Goal: Task Accomplishment & Management: Manage account settings

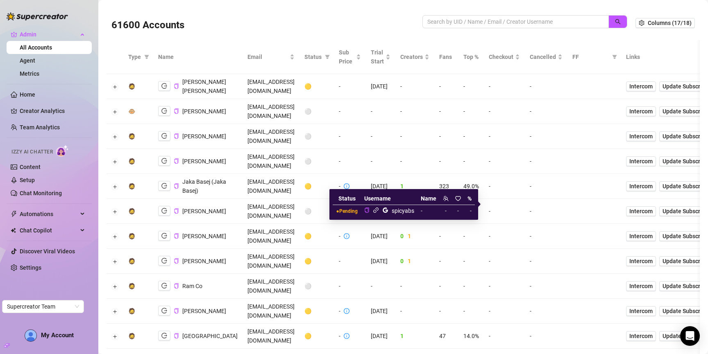
click at [376, 211] on icon "link" at bounding box center [376, 210] width 6 height 6
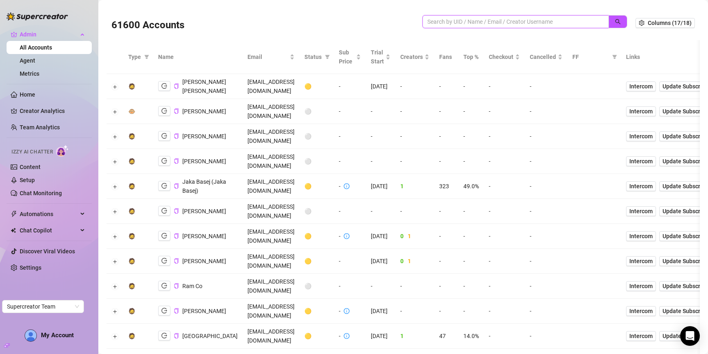
click at [474, 21] on input "search" at bounding box center [512, 21] width 170 height 9
type input "missy"
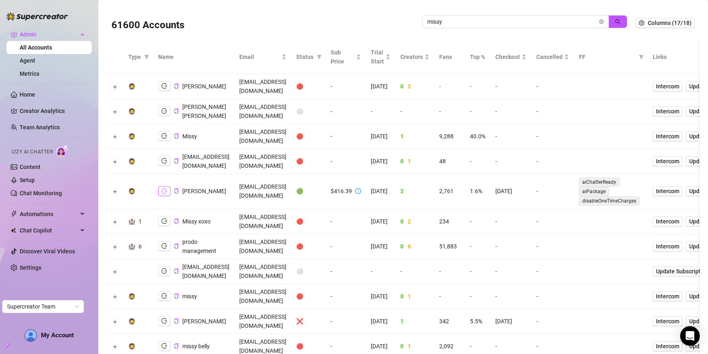
click at [161, 186] on button "button" at bounding box center [164, 191] width 12 height 10
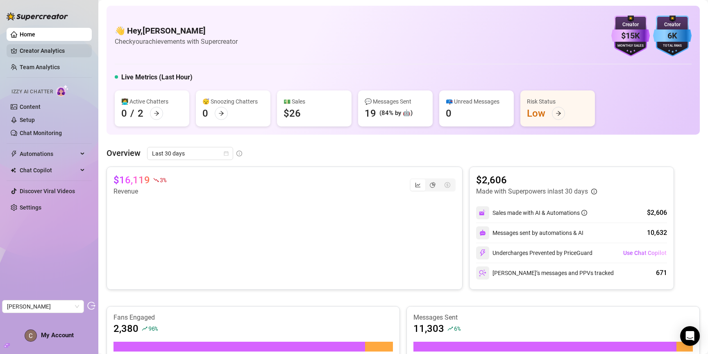
click at [28, 46] on link "Creator Analytics" at bounding box center [53, 50] width 66 height 13
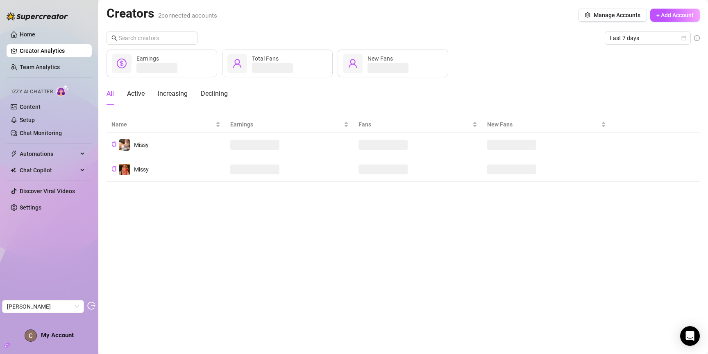
click at [649, 41] on span "Last 7 days" at bounding box center [648, 38] width 76 height 12
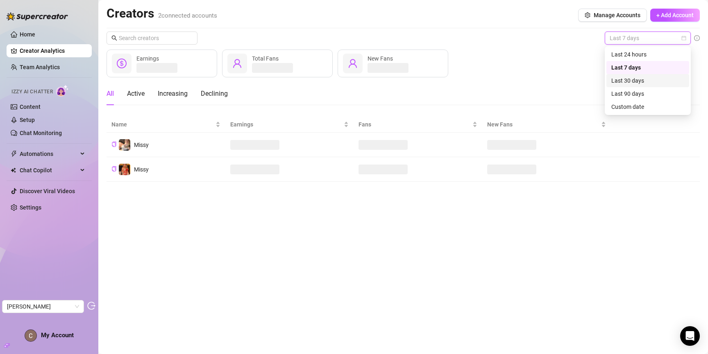
click at [647, 76] on div "Last 30 days" at bounding box center [647, 80] width 73 height 9
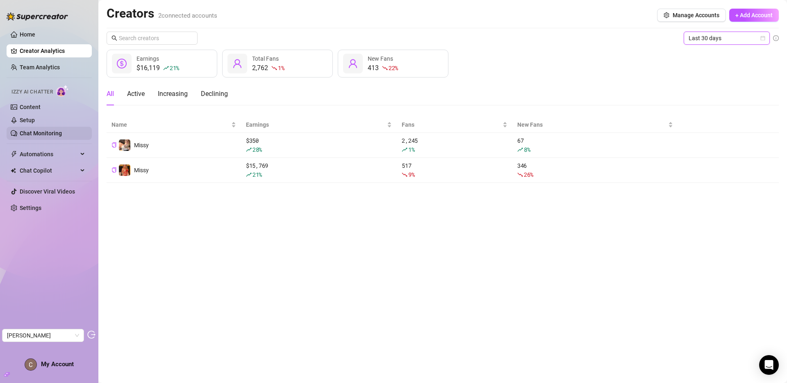
click at [47, 130] on link "Chat Monitoring" at bounding box center [41, 133] width 42 height 7
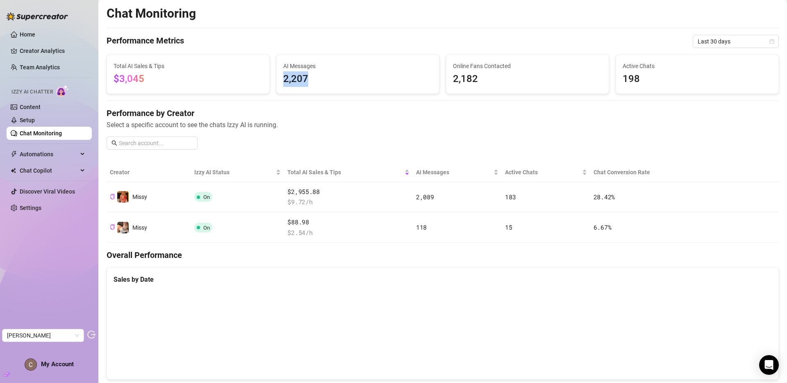
drag, startPoint x: 282, startPoint y: 79, endPoint x: 309, endPoint y: 82, distance: 27.1
click at [309, 82] on span "2,207" at bounding box center [357, 79] width 149 height 16
click at [297, 82] on span "2,207" at bounding box center [357, 79] width 149 height 16
click at [36, 107] on link "Content" at bounding box center [30, 107] width 21 height 7
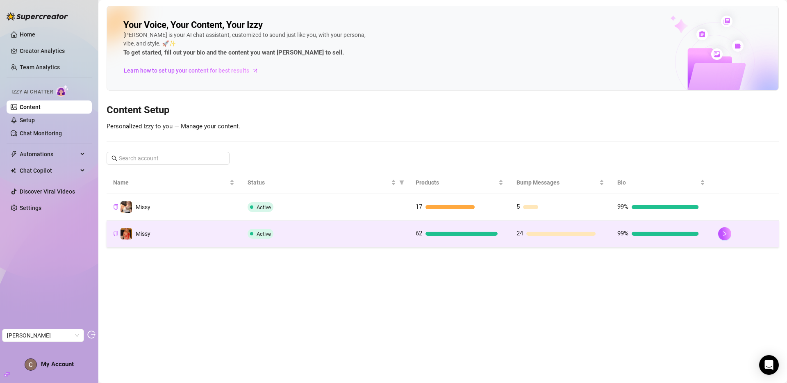
click at [338, 244] on td "Active" at bounding box center [325, 233] width 168 height 27
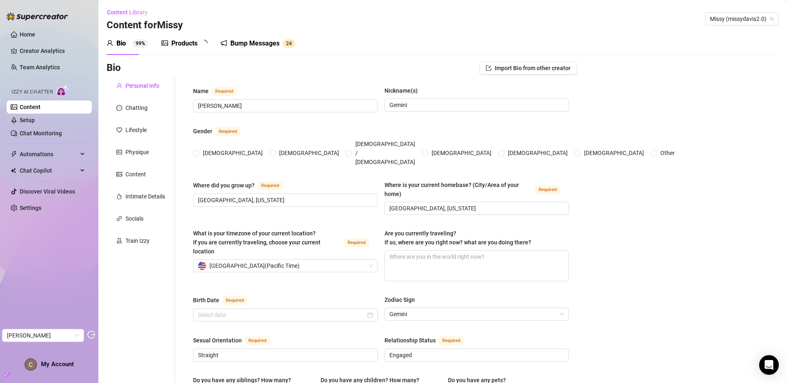
radio input "true"
type input "May 28th, 1991"
click at [283, 43] on div "Bump Messages" at bounding box center [260, 44] width 49 height 10
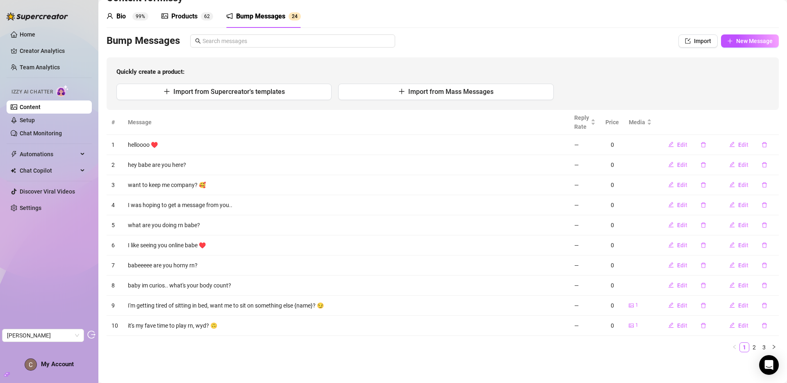
scroll to position [27, 0]
click at [707, 346] on link "2" at bounding box center [753, 346] width 9 height 9
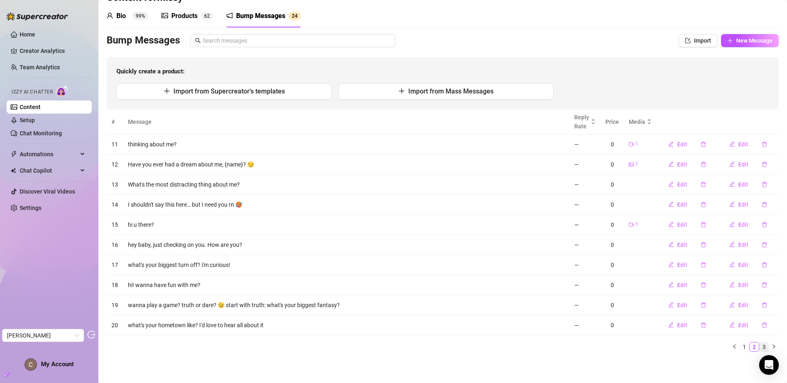
click at [707, 347] on link "3" at bounding box center [763, 346] width 9 height 9
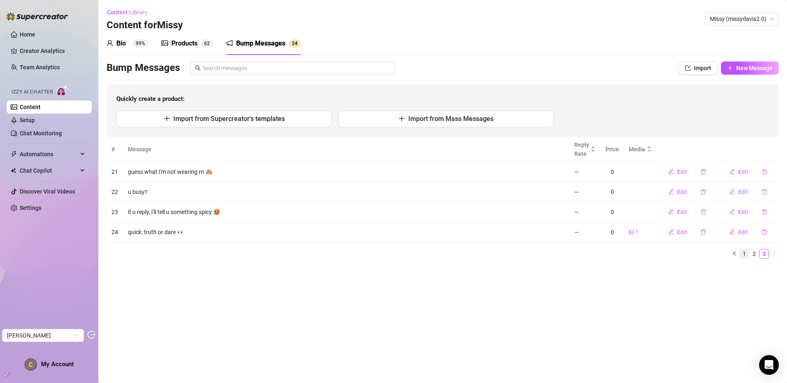
click at [707, 252] on link "1" at bounding box center [743, 253] width 9 height 9
type textarea "what are you doing rn babe?"
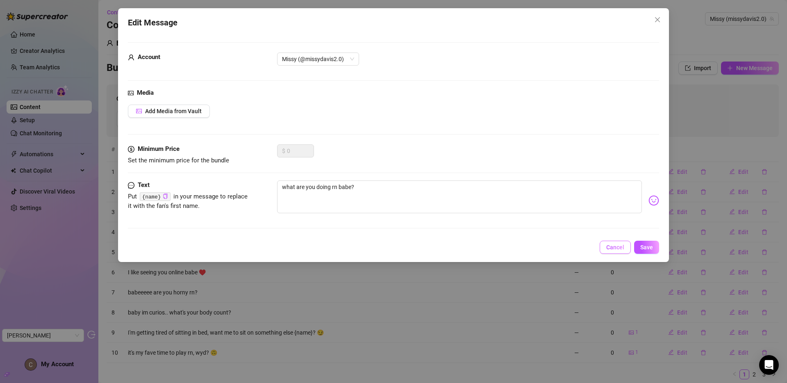
click at [614, 242] on button "Cancel" at bounding box center [614, 246] width 31 height 13
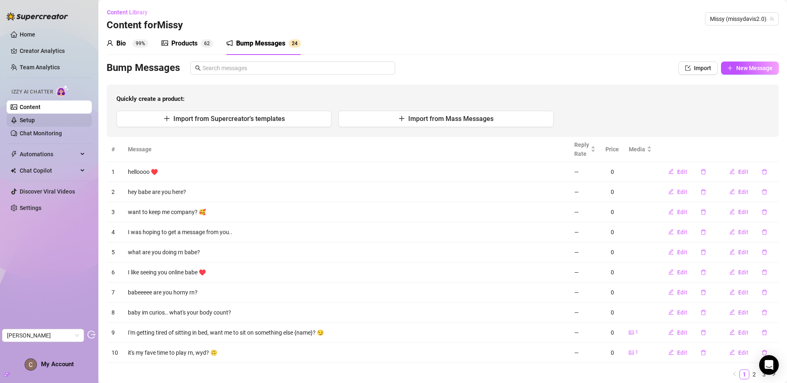
click at [35, 118] on link "Setup" at bounding box center [27, 120] width 15 height 7
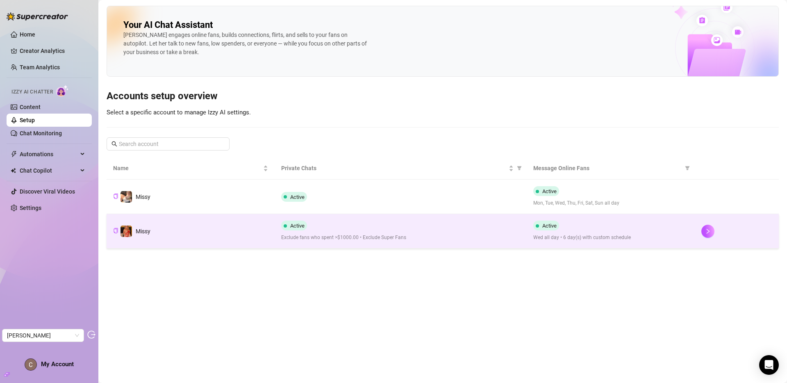
click at [239, 226] on td "Missy" at bounding box center [191, 231] width 168 height 34
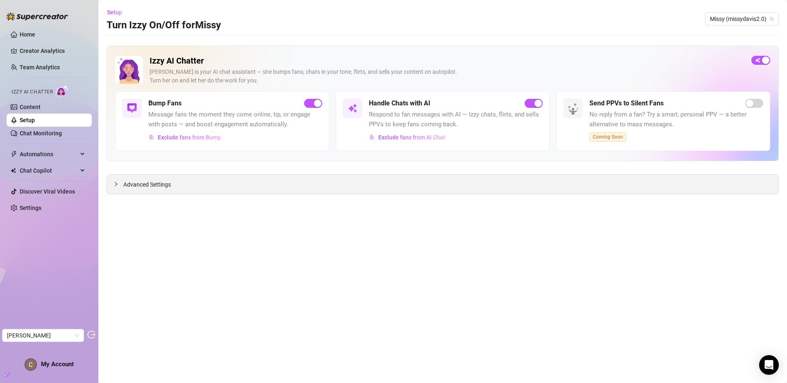
click at [577, 183] on div "Advanced Settings" at bounding box center [442, 184] width 671 height 19
click at [149, 188] on span "Advanced Settings" at bounding box center [147, 184] width 48 height 9
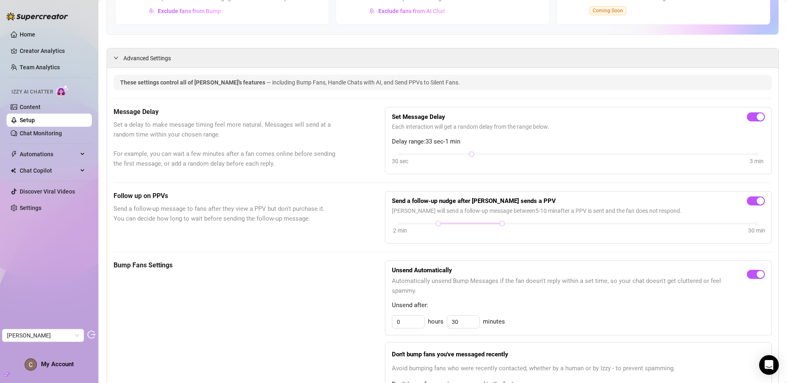
scroll to position [128, 0]
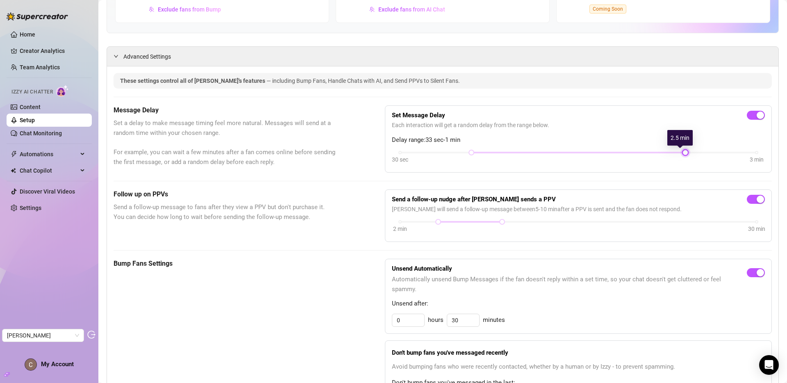
drag, startPoint x: 469, startPoint y: 152, endPoint x: 672, endPoint y: 148, distance: 202.8
click at [672, 148] on div "Set Message Delay Each interaction will get a random delay from the range below…" at bounding box center [578, 138] width 373 height 53
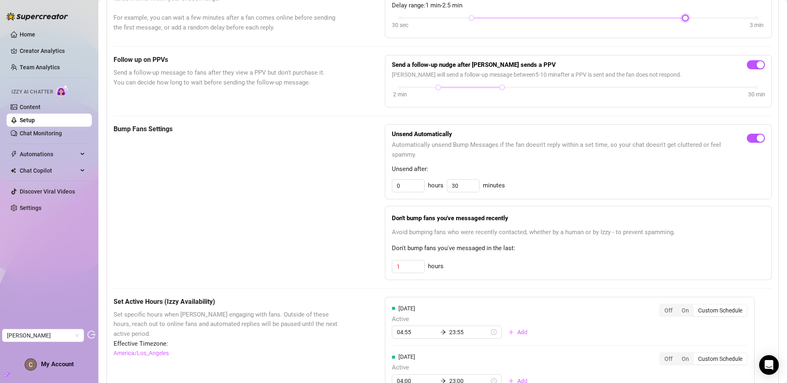
scroll to position [275, 0]
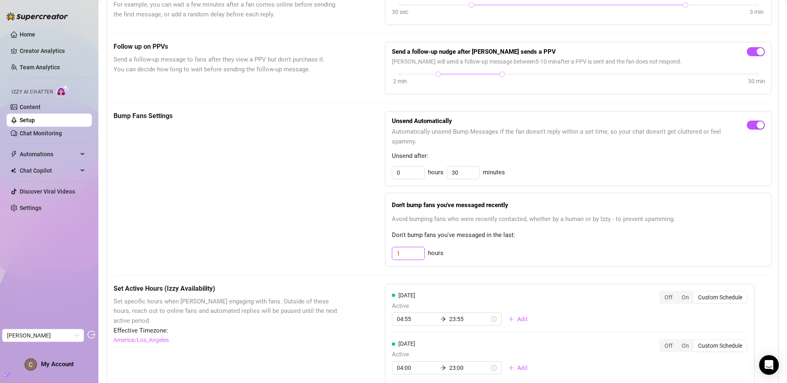
click at [406, 254] on input "1" at bounding box center [408, 253] width 32 height 12
type input "5"
click at [337, 213] on div "Bump Fans Settings" at bounding box center [228, 189] width 230 height 156
click at [412, 175] on input "0" at bounding box center [408, 172] width 32 height 12
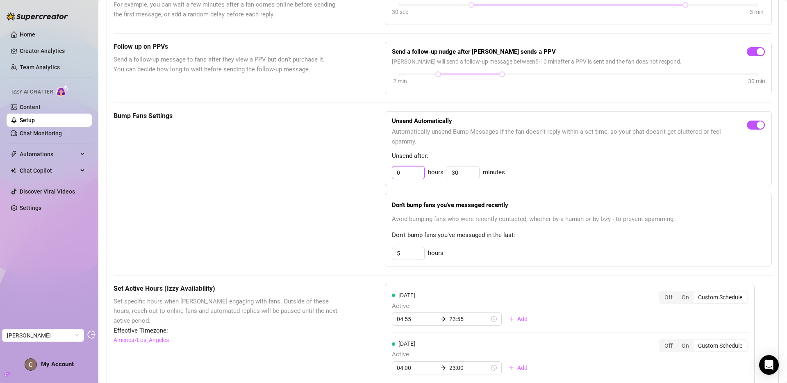
click at [411, 175] on input "0" at bounding box center [408, 172] width 32 height 12
type input "1"
click at [323, 195] on div "Bump Fans Settings" at bounding box center [228, 189] width 230 height 156
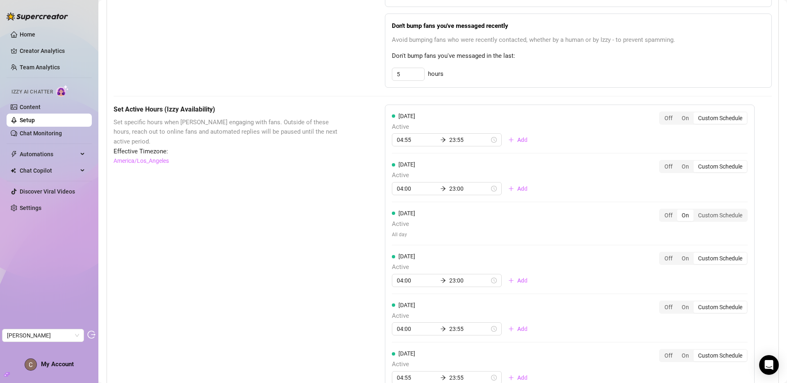
scroll to position [0, 0]
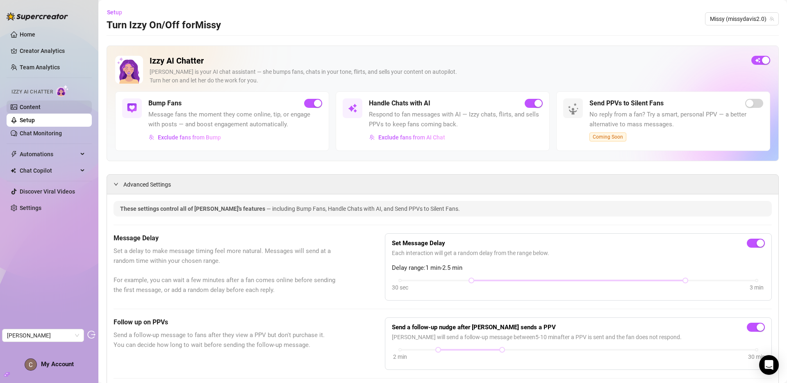
click at [41, 110] on link "Content" at bounding box center [30, 107] width 21 height 7
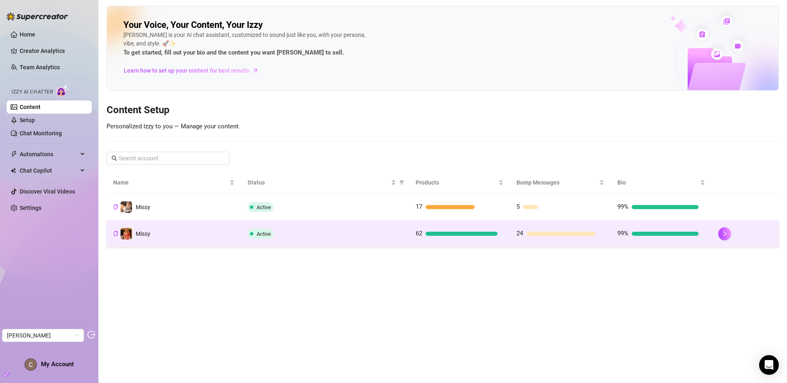
click at [363, 226] on td "Active" at bounding box center [325, 233] width 168 height 27
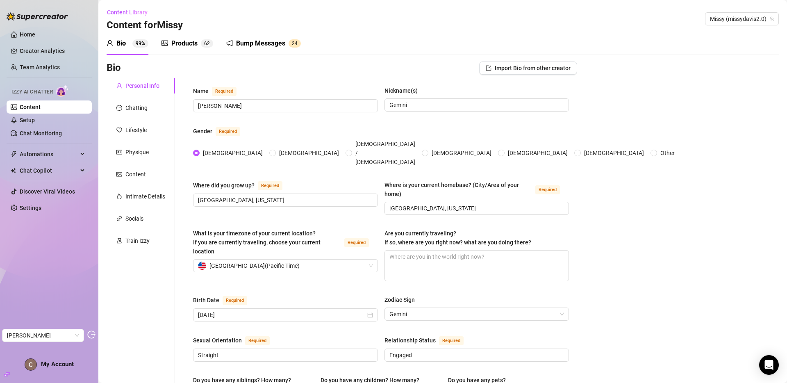
click at [259, 45] on div "Bump Messages" at bounding box center [260, 44] width 49 height 10
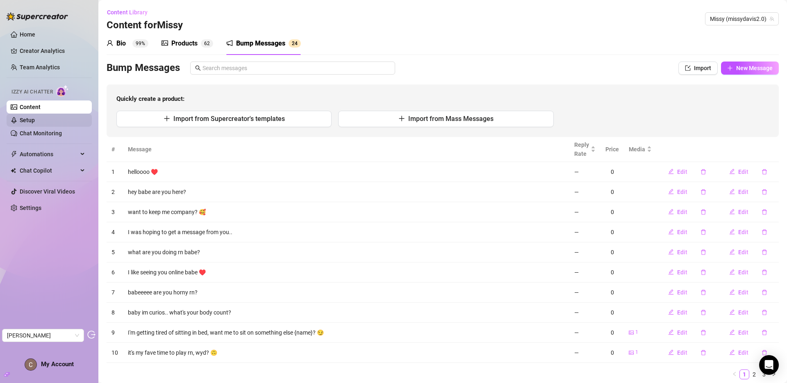
click at [35, 119] on link "Setup" at bounding box center [27, 120] width 15 height 7
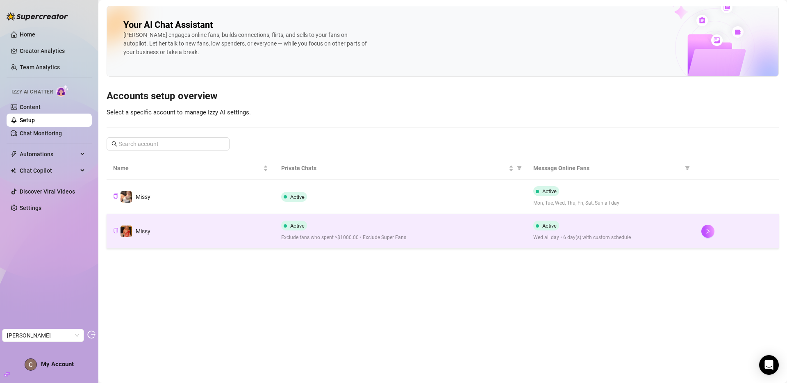
click at [238, 232] on td "Missy" at bounding box center [191, 231] width 168 height 34
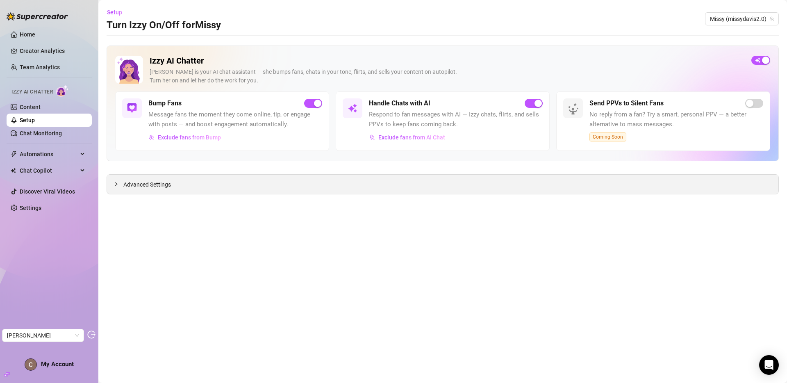
click at [180, 189] on div "Advanced Settings" at bounding box center [442, 184] width 671 height 19
click at [165, 183] on span "Advanced Settings" at bounding box center [147, 184] width 48 height 9
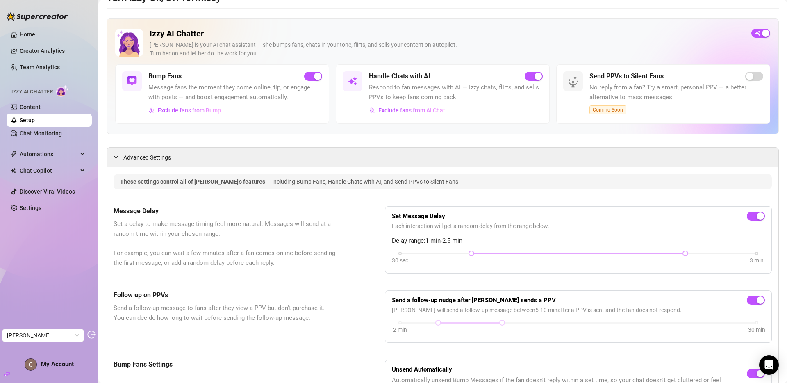
scroll to position [34, 0]
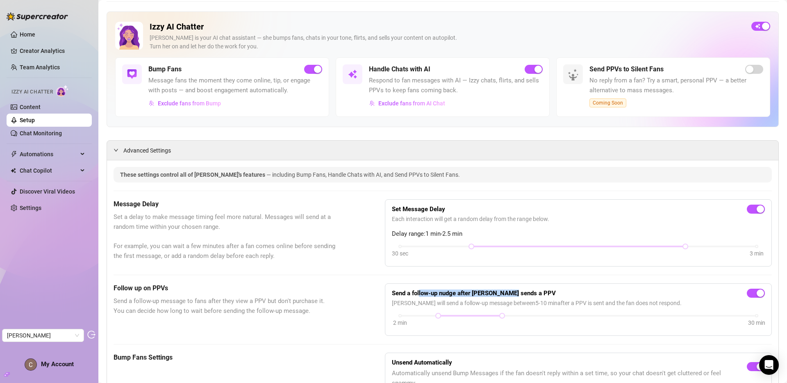
drag, startPoint x: 458, startPoint y: 291, endPoint x: 507, endPoint y: 291, distance: 48.3
click at [507, 291] on strong "Send a follow-up nudge after Izzy sends a PPV" at bounding box center [474, 292] width 164 height 7
drag, startPoint x: 499, startPoint y: 313, endPoint x: 564, endPoint y: 314, distance: 64.7
click at [564, 314] on div at bounding box center [565, 315] width 4 height 4
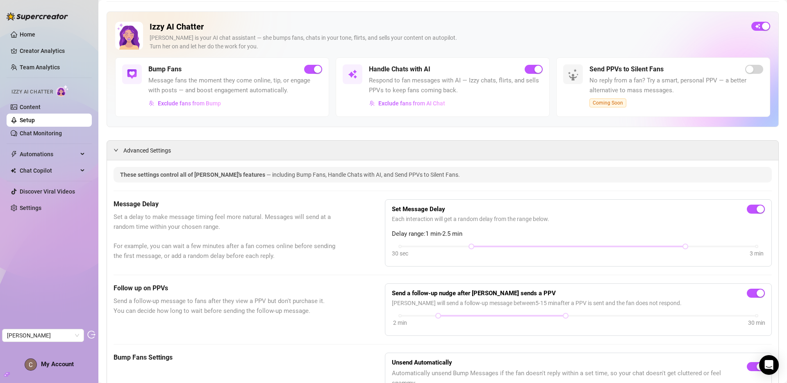
click at [351, 286] on div "Follow up on PPVs Send a follow-up message to fans after they view a PPV but do…" at bounding box center [442, 309] width 658 height 52
click at [34, 107] on link "Content" at bounding box center [30, 107] width 21 height 7
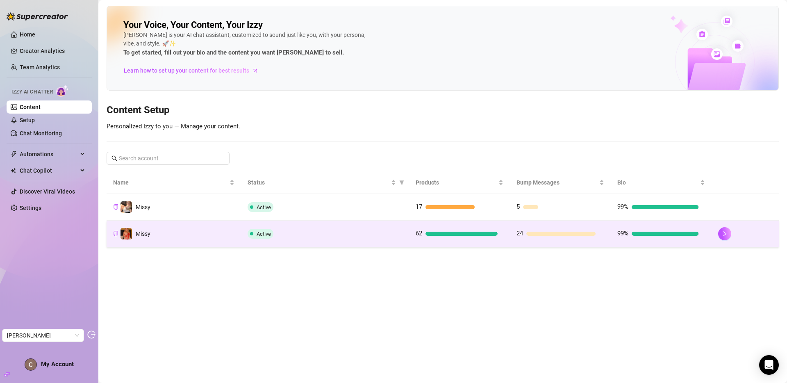
click at [170, 228] on td "Missy" at bounding box center [174, 233] width 134 height 27
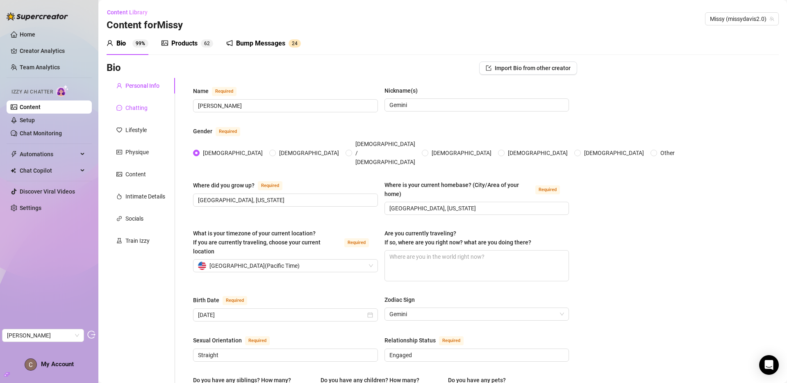
click at [138, 106] on div "Chatting" at bounding box center [136, 107] width 22 height 9
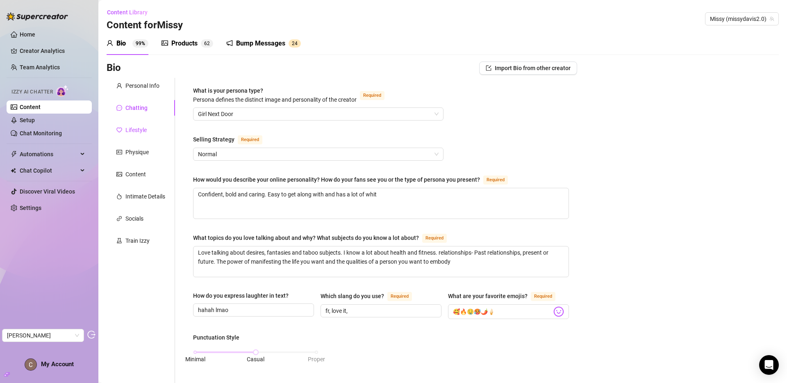
click at [140, 130] on div "Lifestyle" at bounding box center [135, 129] width 21 height 9
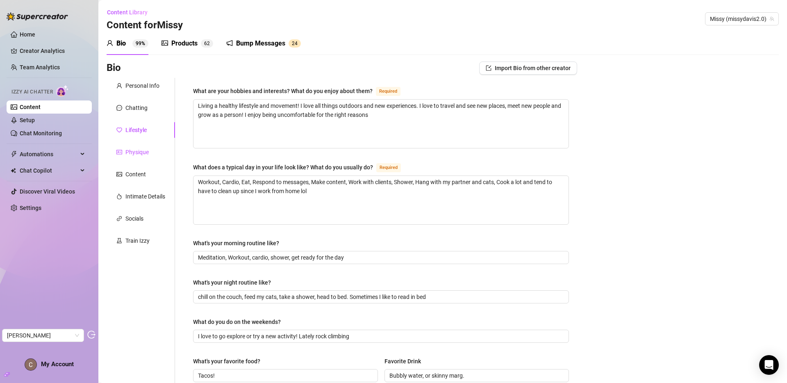
click at [141, 152] on div "Physique" at bounding box center [136, 151] width 23 height 9
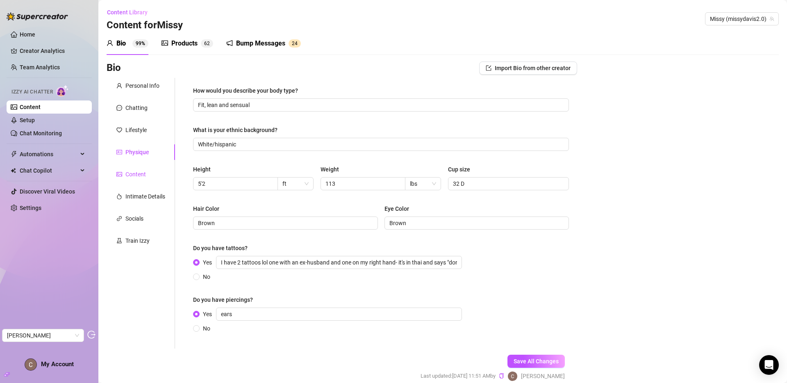
click at [144, 175] on div "Content" at bounding box center [135, 174] width 20 height 9
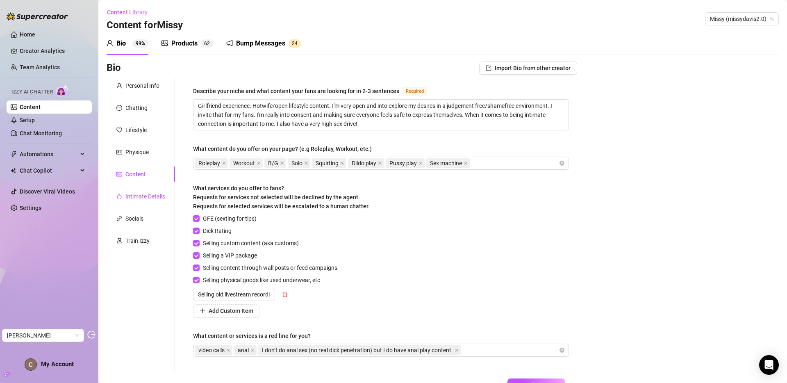
click at [136, 195] on div "Intimate Details" at bounding box center [145, 196] width 40 height 9
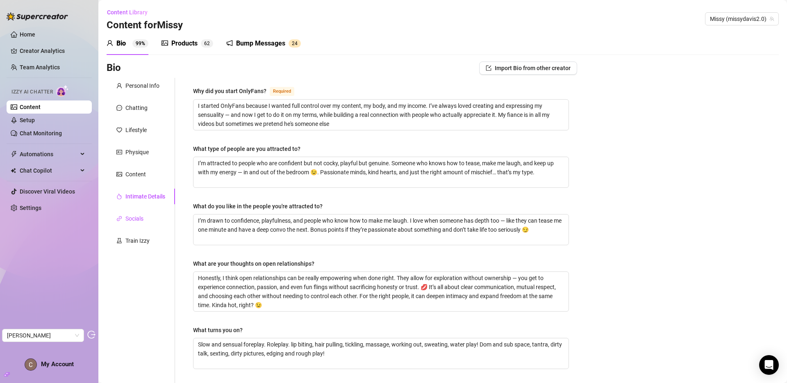
click at [138, 220] on div "Socials" at bounding box center [134, 218] width 18 height 9
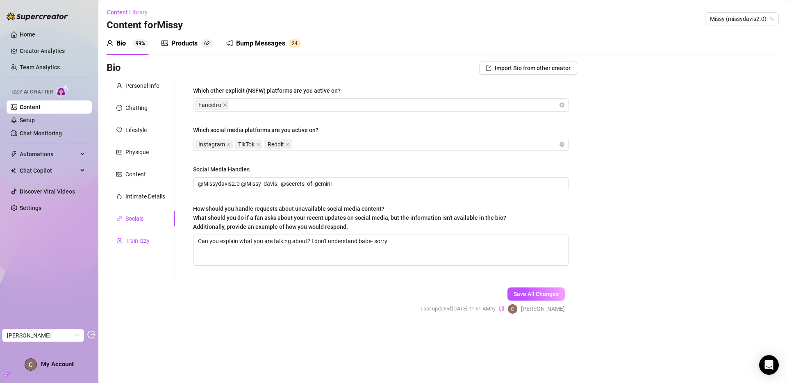
click at [141, 240] on div "Train Izzy" at bounding box center [137, 240] width 24 height 9
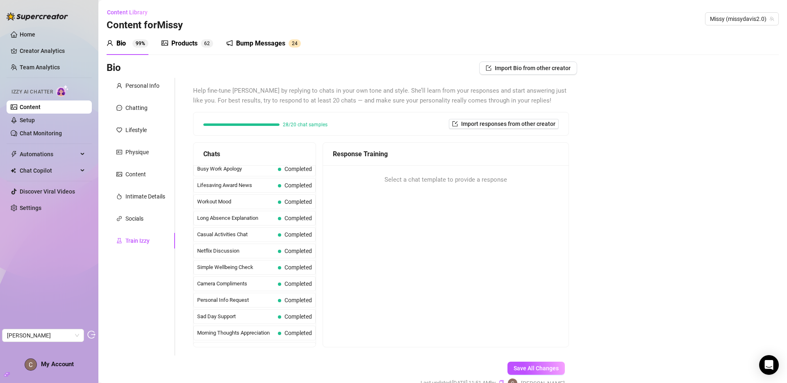
scroll to position [735, 0]
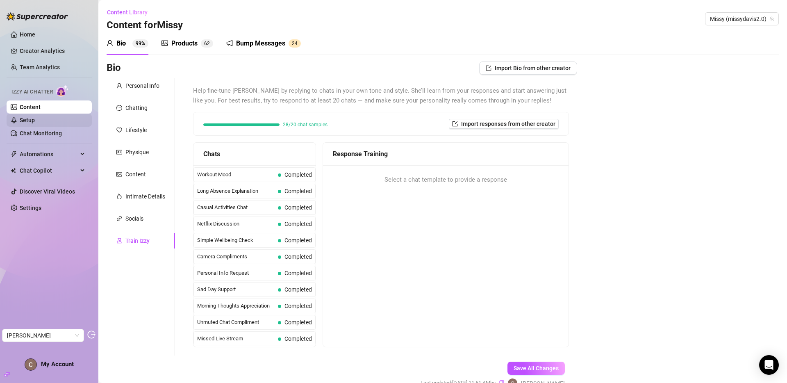
click at [35, 121] on link "Setup" at bounding box center [27, 120] width 15 height 7
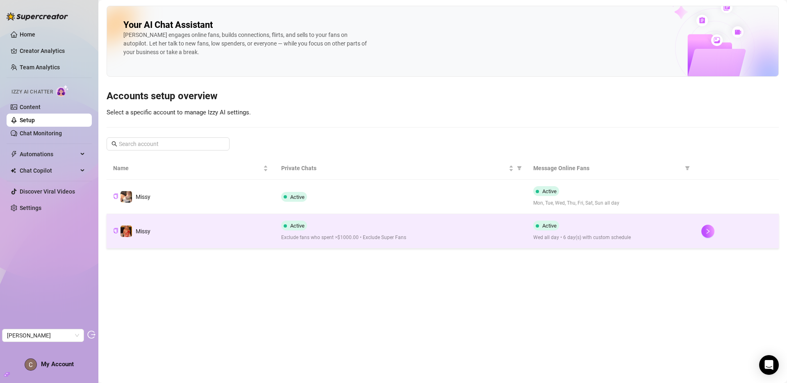
click at [234, 233] on td "Missy" at bounding box center [191, 231] width 168 height 34
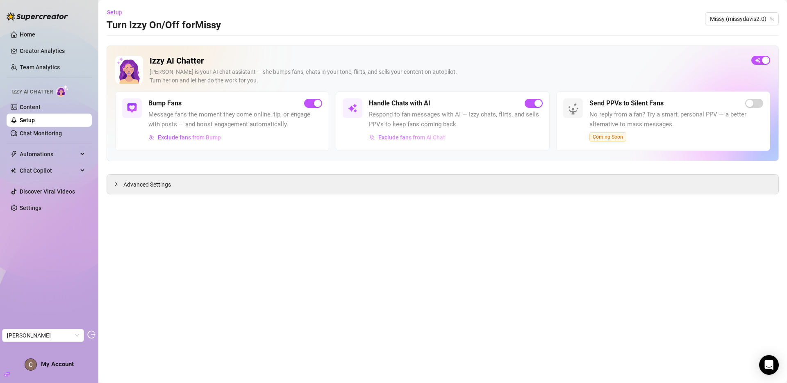
click at [412, 137] on span "Exclude fans from AI Chat" at bounding box center [411, 137] width 67 height 7
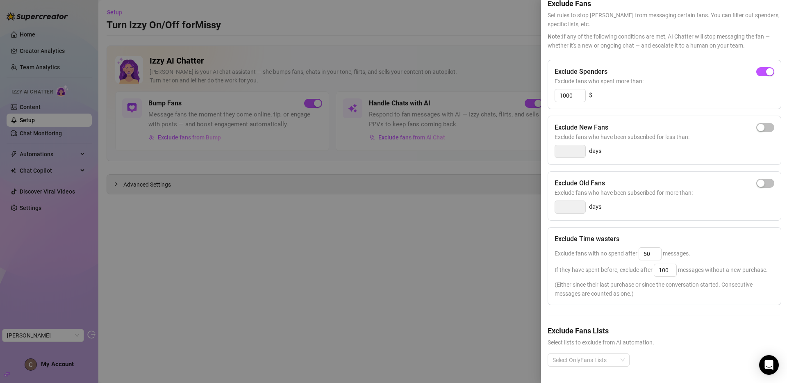
scroll to position [54, 0]
click at [654, 247] on input "50" at bounding box center [650, 253] width 22 height 12
click at [580, 250] on span "Exclude fans with no spend after 50 messages." at bounding box center [622, 253] width 136 height 7
drag, startPoint x: 576, startPoint y: 238, endPoint x: 625, endPoint y: 242, distance: 49.3
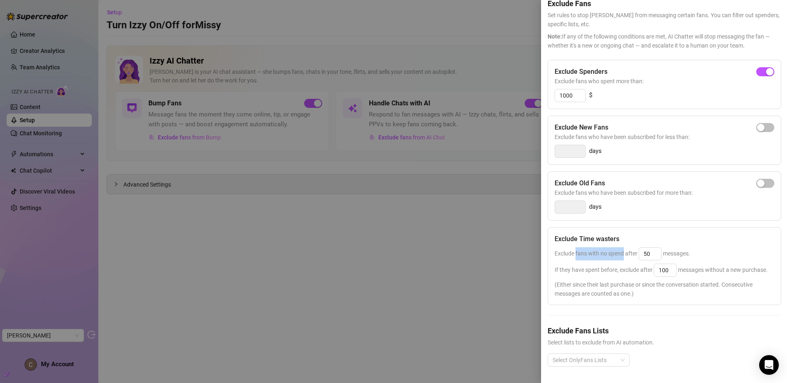
click at [625, 247] on div "Exclude fans with no spend after 50 messages." at bounding box center [664, 253] width 220 height 13
click at [621, 250] on span "Exclude fans with no spend after 50 messages." at bounding box center [622, 253] width 136 height 7
click at [569, 354] on div at bounding box center [584, 359] width 70 height 11
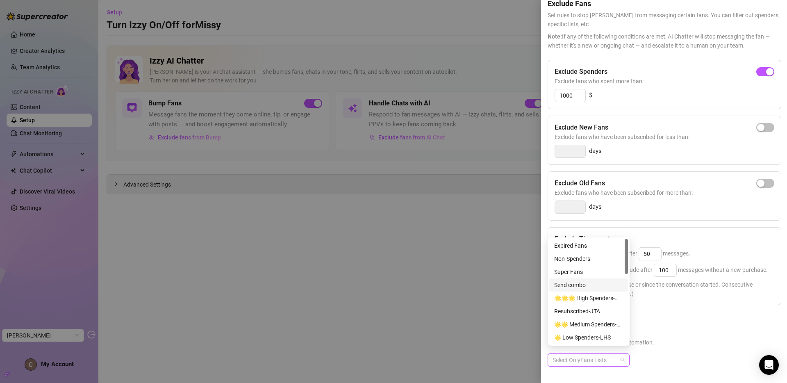
scroll to position [2, 0]
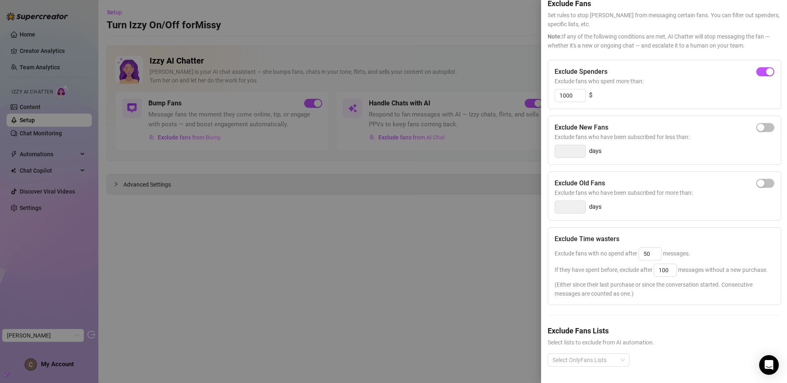
drag, startPoint x: 695, startPoint y: 333, endPoint x: 637, endPoint y: 237, distance: 111.8
click at [695, 338] on span "Select lists to exclude from AI automation." at bounding box center [663, 342] width 233 height 9
click at [650, 247] on input "50" at bounding box center [650, 253] width 22 height 12
type input "30"
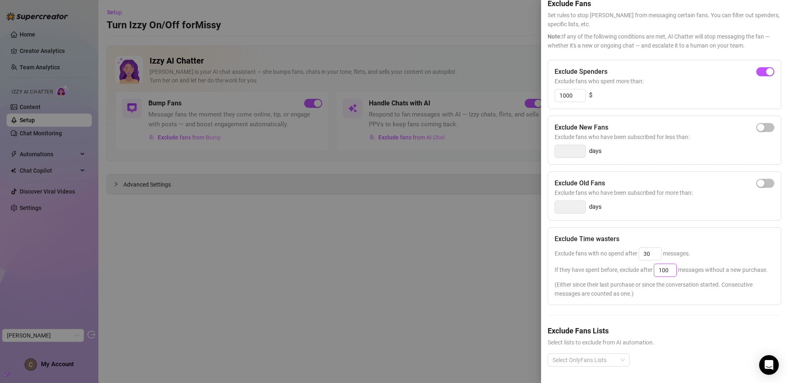
click at [663, 264] on input "100" at bounding box center [665, 270] width 22 height 12
type input "75"
click at [680, 303] on div "Exclude Spenders Exclude fans who spent more than: 1000 $ Exclude New Fans Excl…" at bounding box center [663, 220] width 233 height 320
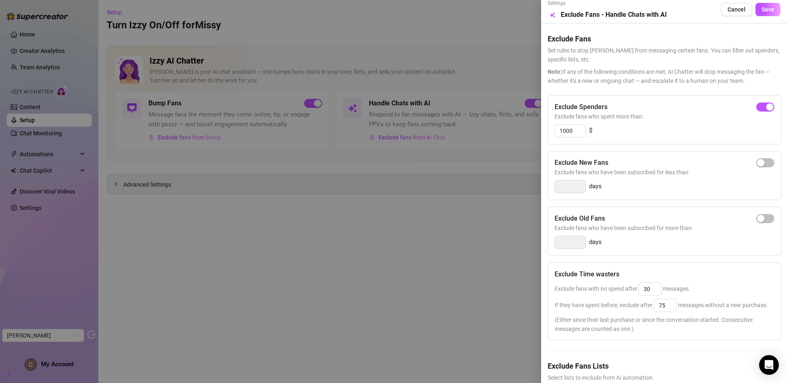
scroll to position [0, 0]
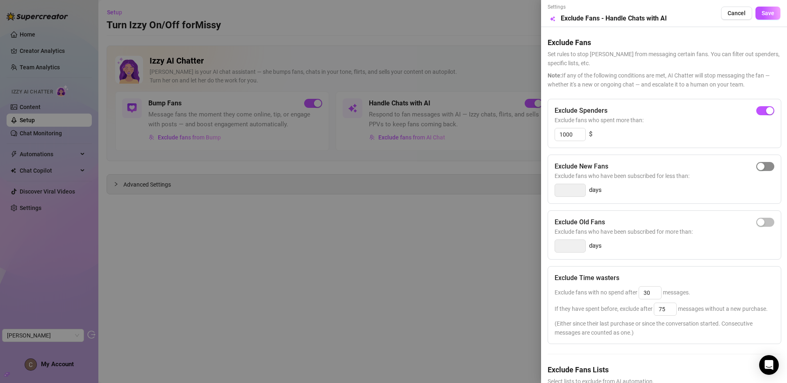
click at [707, 166] on span "button" at bounding box center [765, 166] width 18 height 9
click at [571, 192] on input "3" at bounding box center [570, 190] width 30 height 12
type input "1"
click at [707, 221] on button "button" at bounding box center [765, 222] width 18 height 9
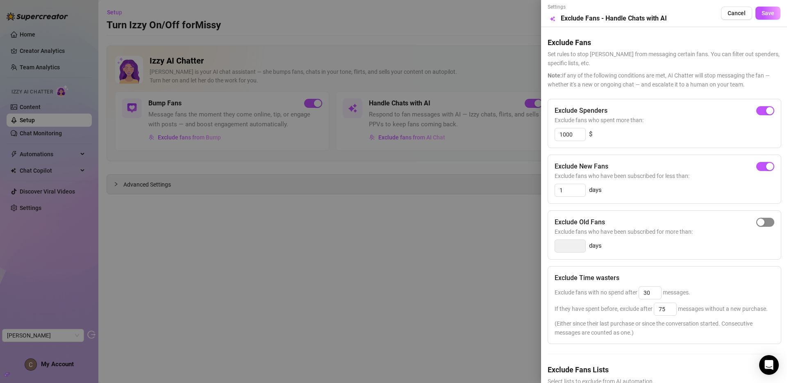
type input "14"
click at [707, 221] on div "button" at bounding box center [760, 221] width 7 height 7
click at [567, 248] on input "14" at bounding box center [570, 246] width 30 height 12
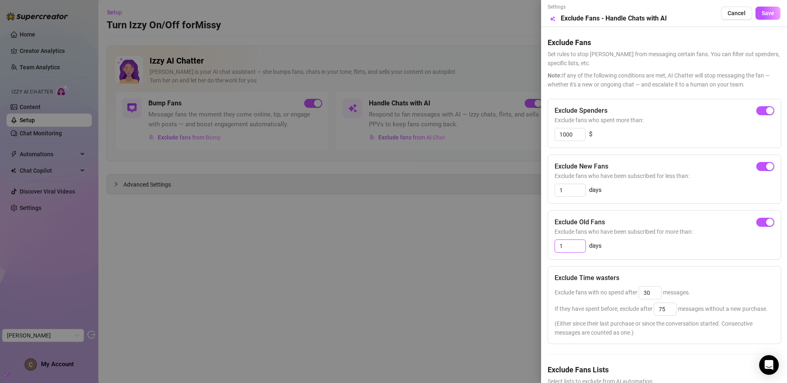
type input "1"
click at [639, 250] on div "1 days" at bounding box center [664, 245] width 220 height 13
click at [472, 232] on div at bounding box center [393, 191] width 787 height 383
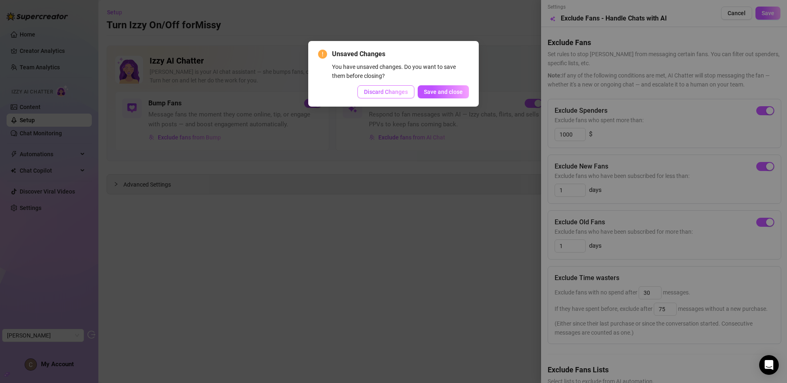
click at [388, 92] on span "Discard Changes" at bounding box center [386, 91] width 44 height 7
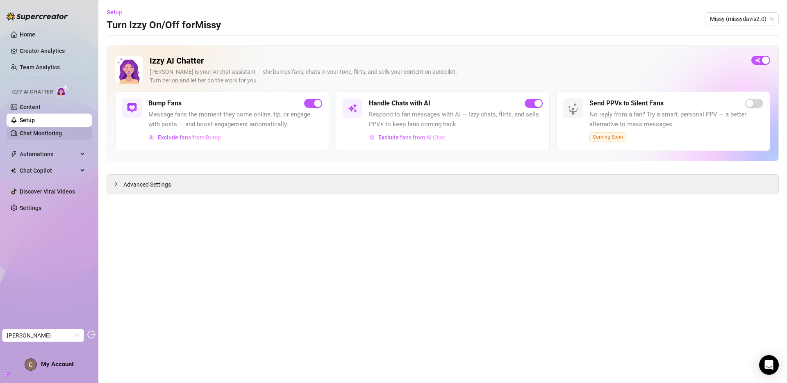
click at [28, 136] on link "Chat Monitoring" at bounding box center [41, 133] width 42 height 7
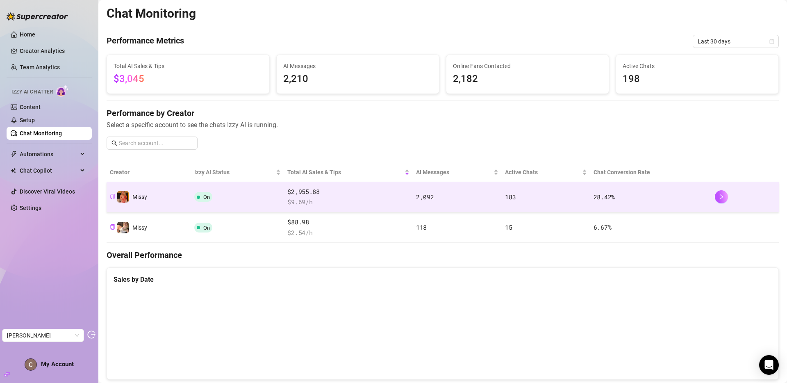
click at [361, 196] on div "$2,955.88 $ 9.69 /h" at bounding box center [348, 197] width 122 height 20
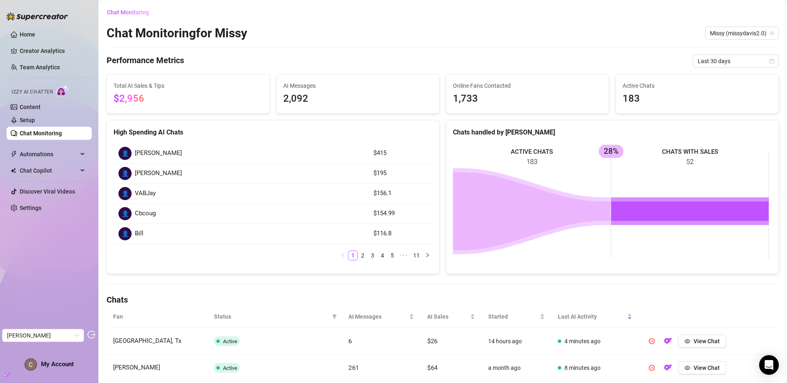
click at [27, 134] on link "Chat Monitoring" at bounding box center [41, 133] width 42 height 7
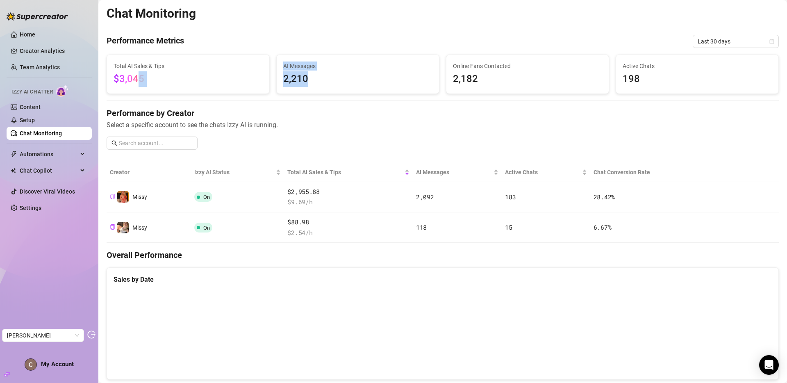
drag, startPoint x: 305, startPoint y: 78, endPoint x: 136, endPoint y: 82, distance: 169.2
click at [136, 82] on div "Total AI Sales & Tips $3,045 AI Messages 2,210 Online Fans Contacted 2,182 Acti…" at bounding box center [442, 73] width 678 height 39
click at [136, 82] on span "$3,045" at bounding box center [128, 78] width 31 height 11
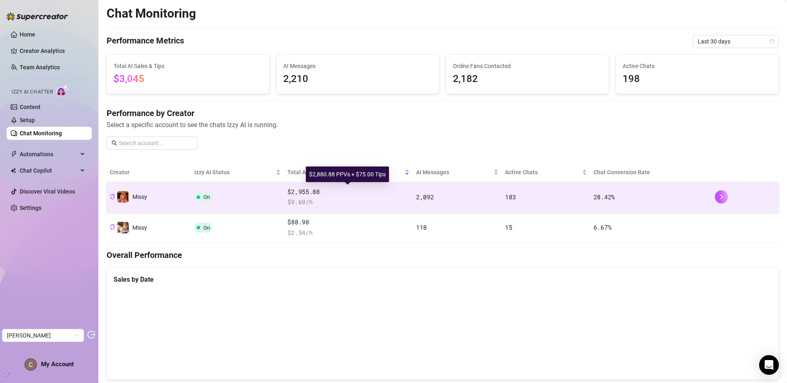
click at [329, 193] on span "$2,955.88" at bounding box center [348, 192] width 122 height 10
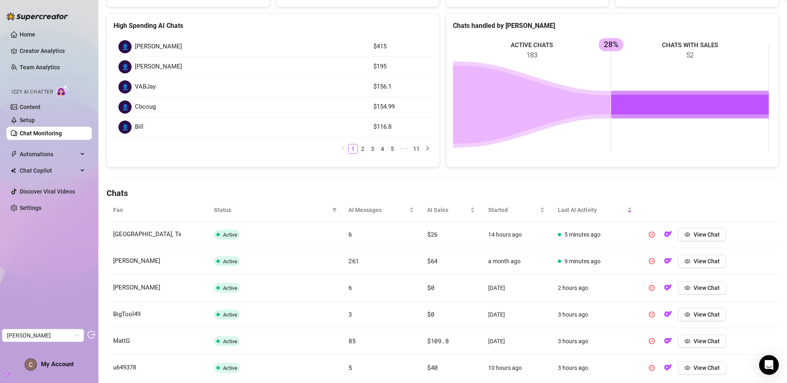
scroll to position [142, 0]
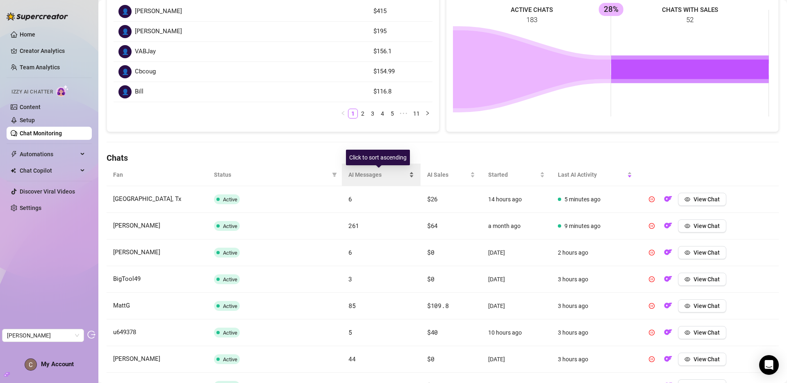
click at [363, 173] on span "AI Messages" at bounding box center [377, 174] width 59 height 9
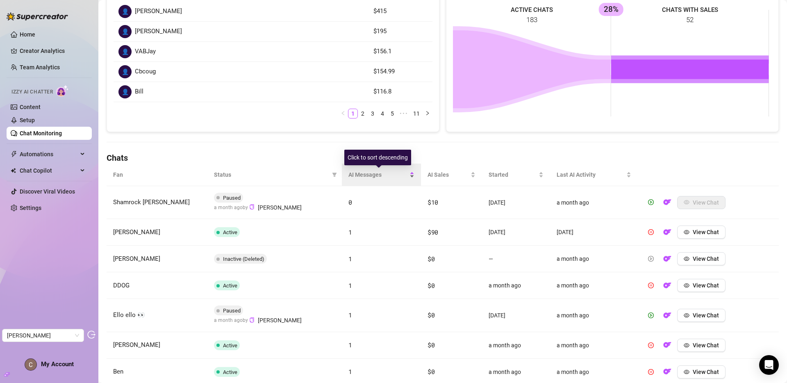
click at [370, 172] on span "AI Messages" at bounding box center [377, 174] width 59 height 9
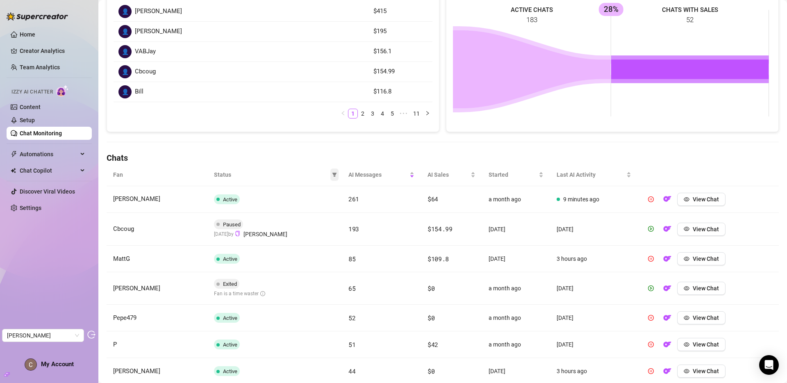
click at [333, 174] on icon "filter" at bounding box center [334, 174] width 5 height 4
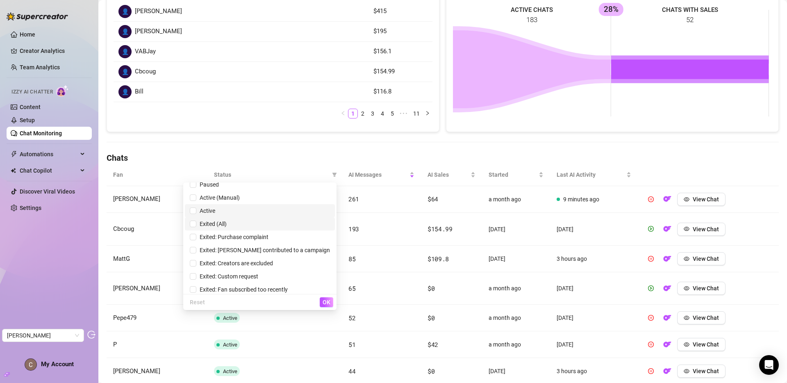
scroll to position [36, 0]
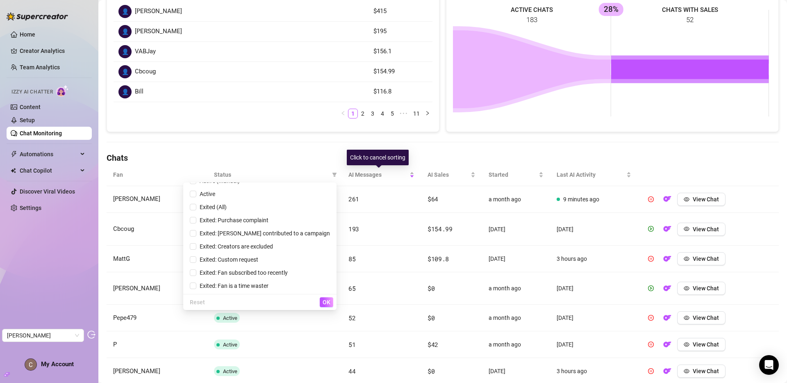
click at [339, 155] on h4 "Chats" at bounding box center [443, 157] width 672 height 11
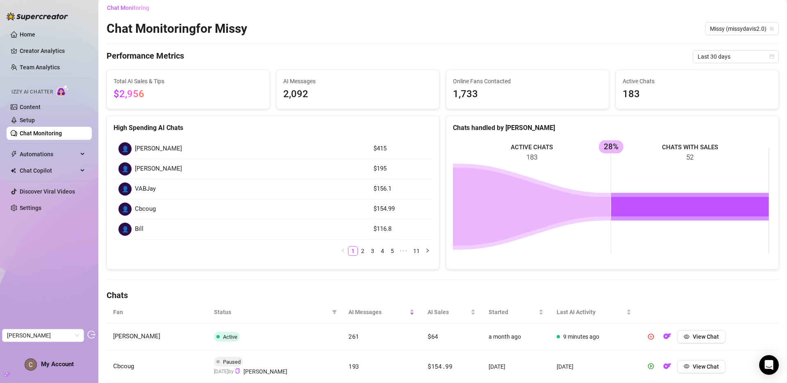
scroll to position [0, 0]
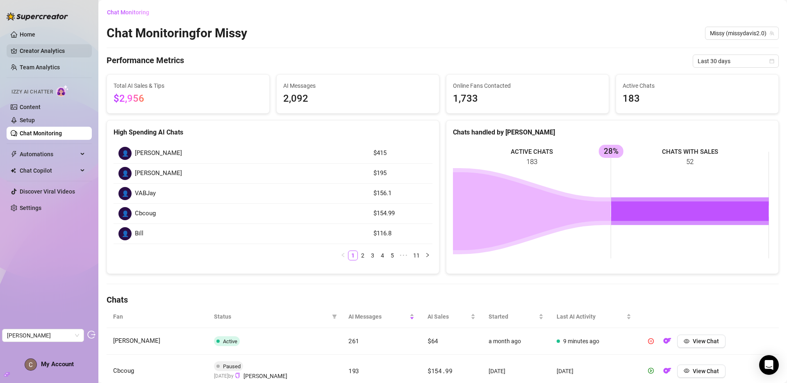
click at [48, 48] on link "Creator Analytics" at bounding box center [53, 50] width 66 height 13
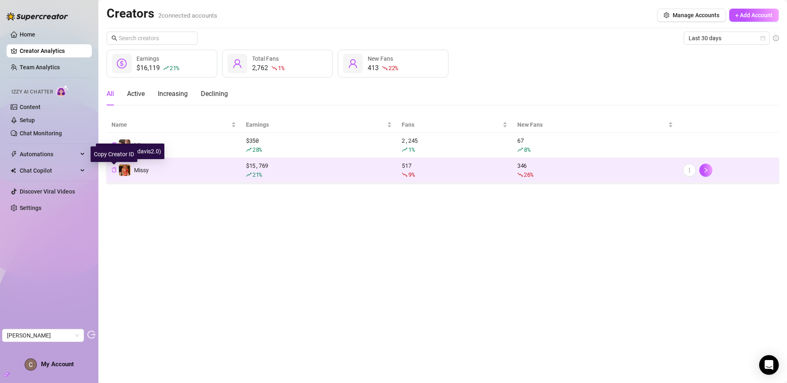
click at [113, 168] on icon "copy" at bounding box center [113, 169] width 5 height 5
click at [208, 173] on td "Missy" at bounding box center [174, 170] width 134 height 25
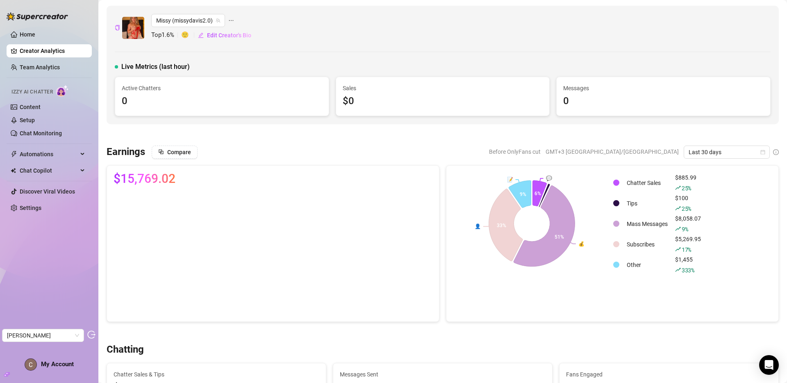
click at [51, 49] on link "Creator Analytics" at bounding box center [53, 50] width 66 height 13
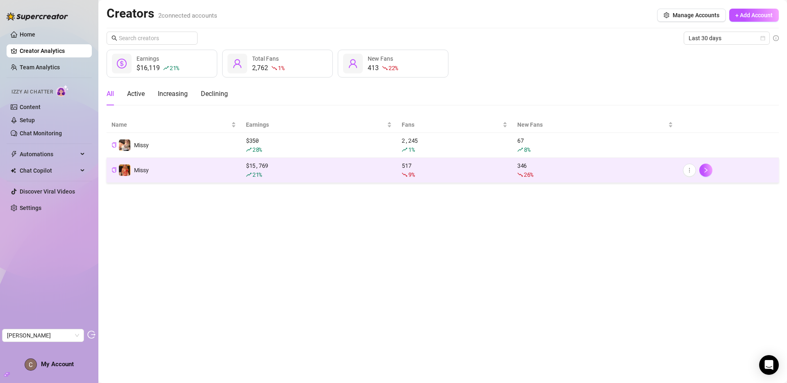
click at [206, 167] on td "Missy" at bounding box center [174, 170] width 134 height 25
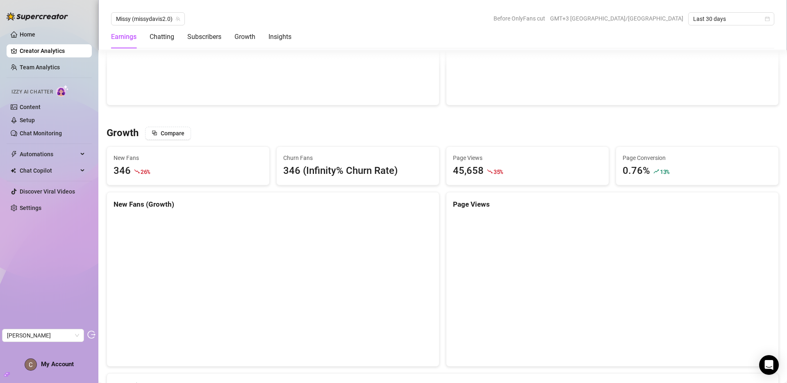
scroll to position [669, 0]
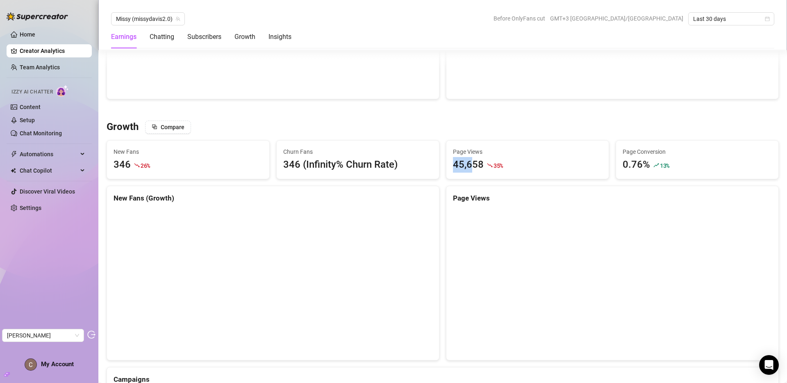
drag, startPoint x: 451, startPoint y: 166, endPoint x: 468, endPoint y: 165, distance: 16.4
click at [468, 165] on div "45,658" at bounding box center [468, 165] width 31 height 16
drag, startPoint x: 619, startPoint y: 160, endPoint x: 634, endPoint y: 163, distance: 15.8
click at [634, 163] on div "0.76%" at bounding box center [635, 165] width 27 height 16
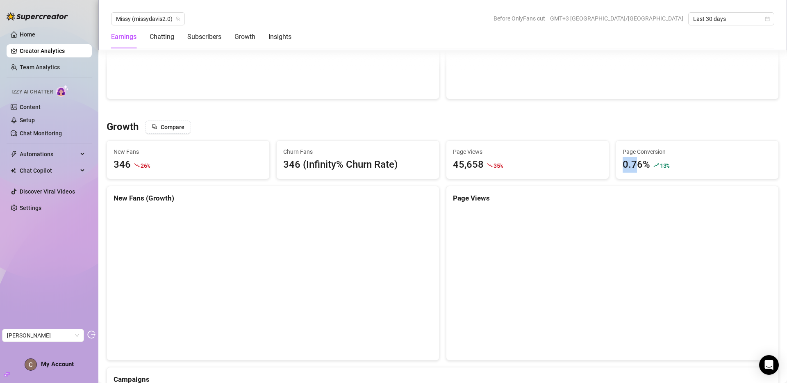
click at [630, 164] on div "0.76%" at bounding box center [635, 165] width 27 height 16
drag, startPoint x: 621, startPoint y: 162, endPoint x: 633, endPoint y: 163, distance: 12.3
click at [633, 163] on div "0.76%" at bounding box center [635, 165] width 27 height 16
click at [630, 162] on div "0.76%" at bounding box center [635, 165] width 27 height 16
drag, startPoint x: 632, startPoint y: 165, endPoint x: 623, endPoint y: 166, distance: 9.0
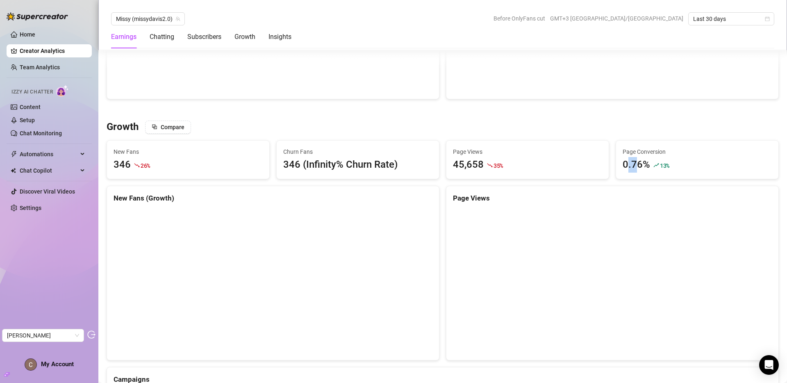
click at [623, 166] on div "0.76%" at bounding box center [635, 165] width 27 height 16
click at [622, 166] on div "0.76%" at bounding box center [635, 165] width 27 height 16
drag, startPoint x: 618, startPoint y: 166, endPoint x: 641, endPoint y: 166, distance: 22.9
click at [641, 166] on div "0.76%" at bounding box center [635, 165] width 27 height 16
click at [632, 166] on div "0.76%" at bounding box center [635, 165] width 27 height 16
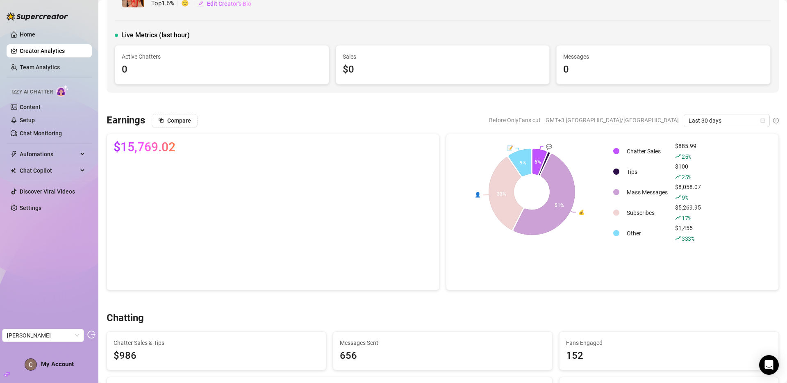
scroll to position [0, 0]
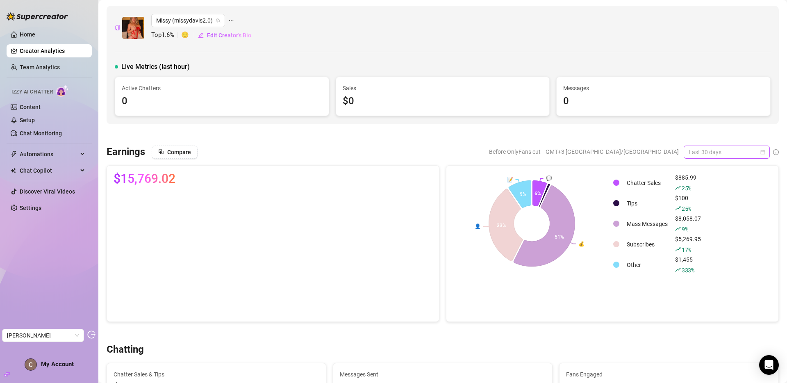
click at [707, 150] on span "Last 30 days" at bounding box center [726, 152] width 76 height 12
click at [707, 206] on div "Last 90 days" at bounding box center [720, 207] width 73 height 9
click at [24, 105] on link "Content" at bounding box center [30, 107] width 21 height 7
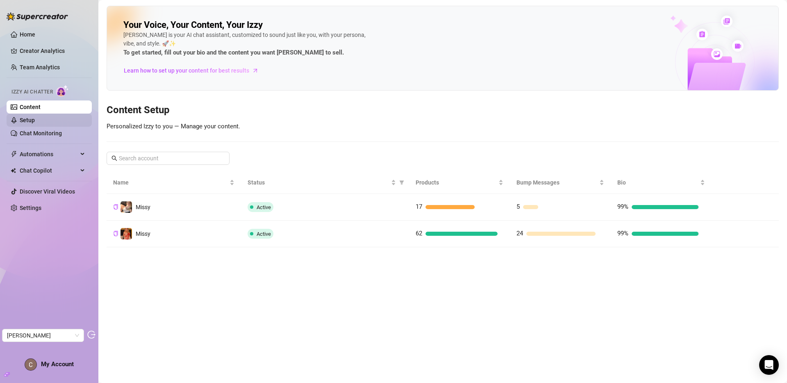
click at [33, 120] on link "Setup" at bounding box center [27, 120] width 15 height 7
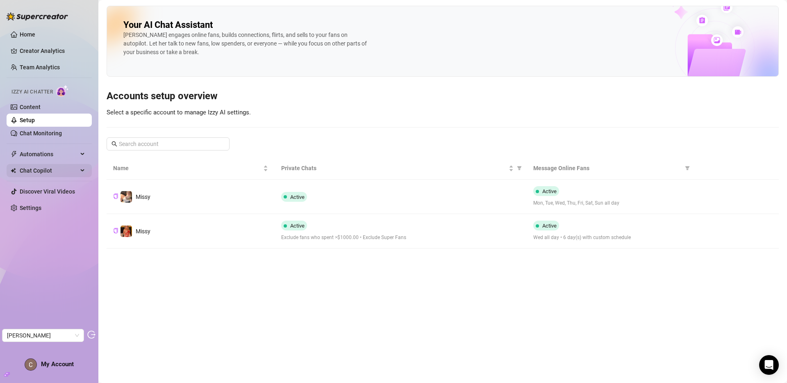
click at [34, 170] on span "Chat Copilot" at bounding box center [49, 170] width 58 height 13
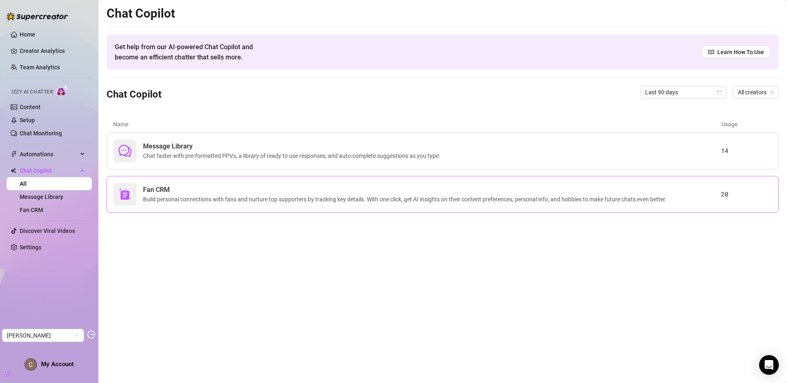
click at [206, 190] on span "Fan CRM" at bounding box center [406, 190] width 526 height 10
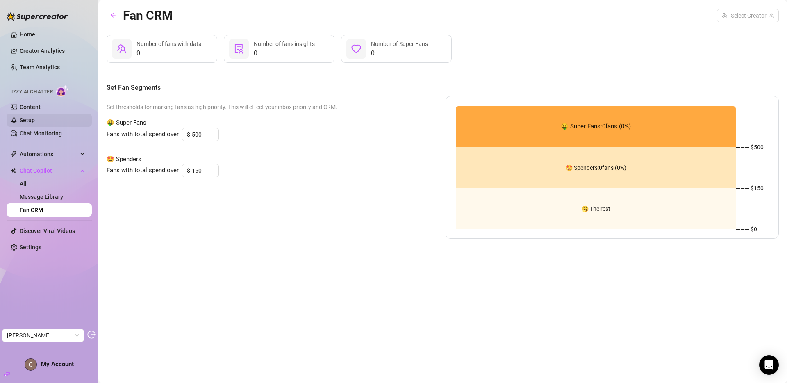
click at [33, 121] on link "Setup" at bounding box center [27, 120] width 15 height 7
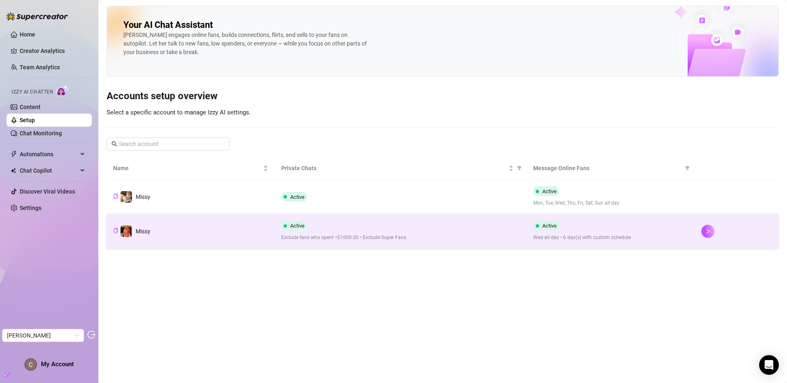
click at [353, 229] on div "Active Exclude fans who spent >$1000.00 • Exclude Super Fans" at bounding box center [400, 230] width 239 height 21
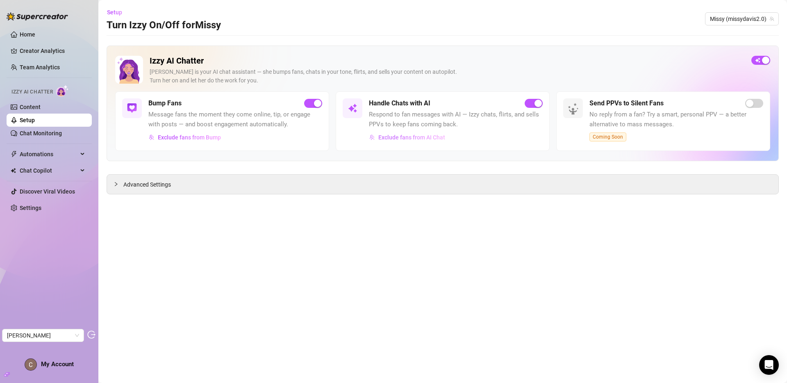
click at [400, 137] on span "Exclude fans from AI Chat" at bounding box center [411, 137] width 67 height 7
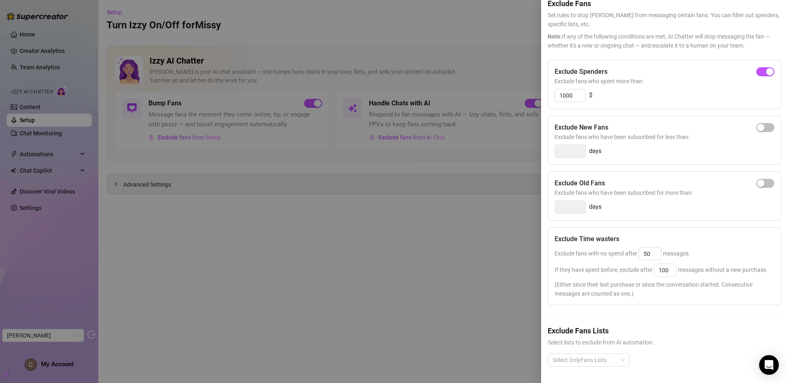
scroll to position [54, 0]
click at [427, 276] on div at bounding box center [393, 191] width 787 height 383
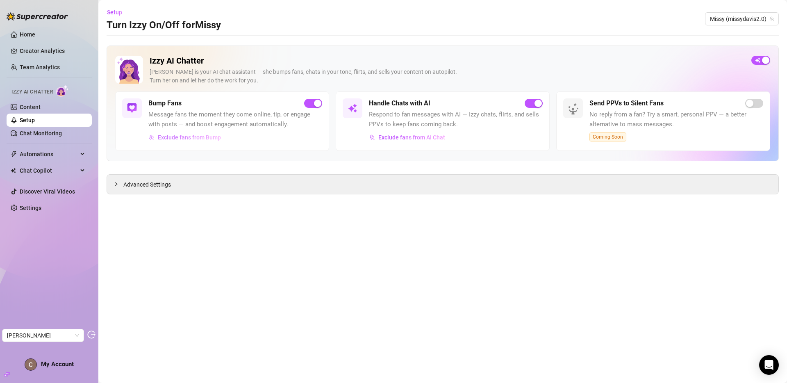
click at [187, 138] on span "Exclude fans from Bump" at bounding box center [189, 137] width 63 height 7
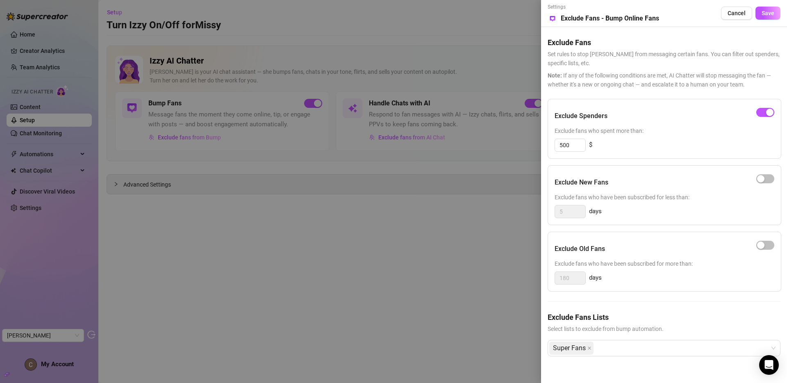
click at [450, 272] on div at bounding box center [393, 191] width 787 height 383
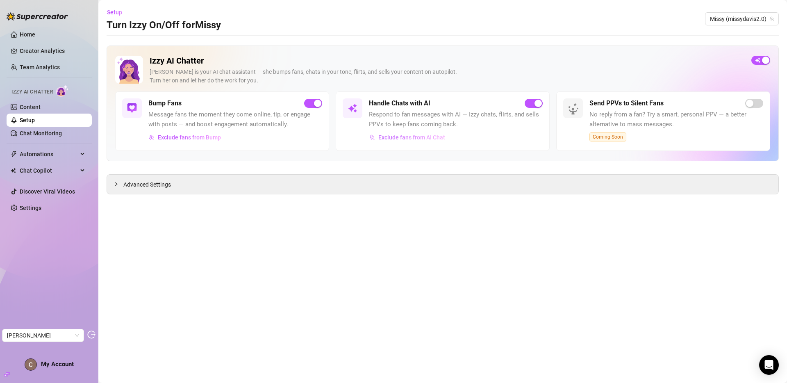
click at [392, 136] on span "Exclude fans from AI Chat" at bounding box center [411, 137] width 67 height 7
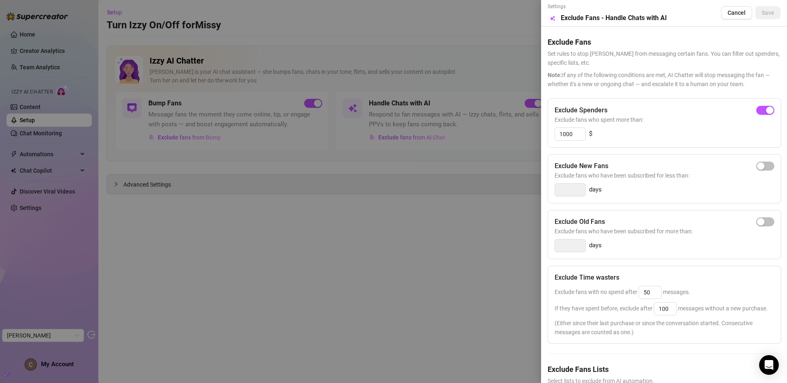
scroll to position [0, 0]
click at [381, 259] on div at bounding box center [393, 191] width 787 height 383
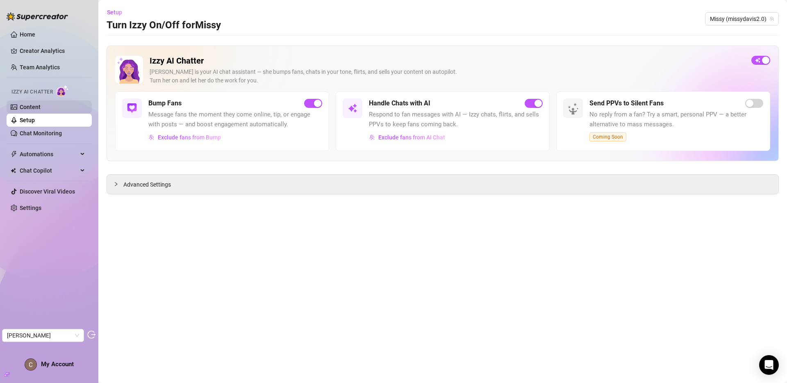
click at [41, 108] on link "Content" at bounding box center [30, 107] width 21 height 7
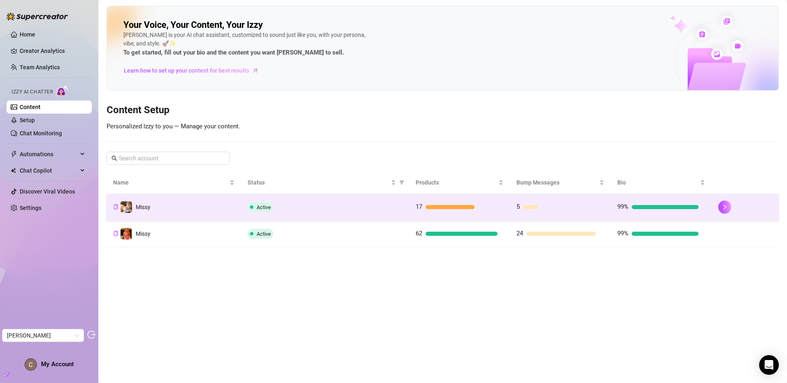
click at [217, 211] on td "Missy" at bounding box center [174, 207] width 134 height 27
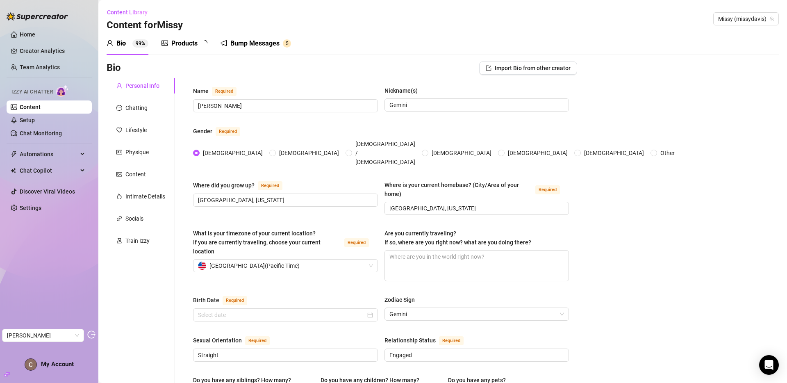
radio input "true"
type input "May 28th, 1991"
click at [190, 39] on div "Products" at bounding box center [184, 44] width 26 height 10
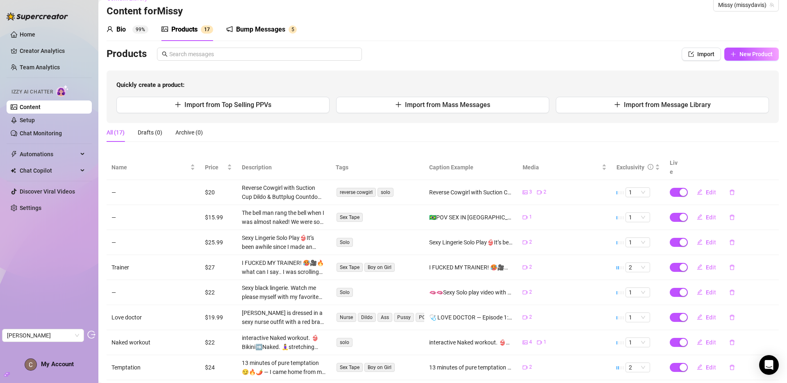
scroll to position [15, 0]
click at [32, 108] on link "Content" at bounding box center [30, 107] width 21 height 7
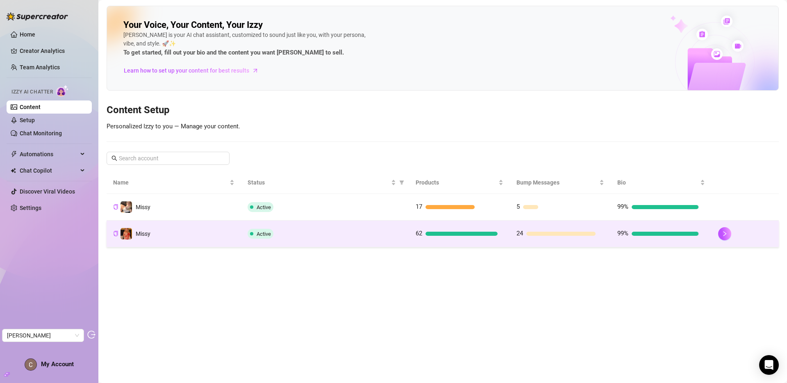
click at [162, 231] on td "Missy" at bounding box center [174, 233] width 134 height 27
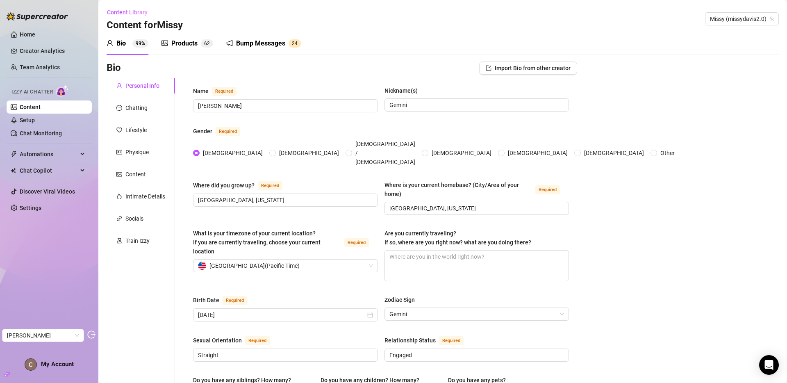
click at [191, 39] on div "Products" at bounding box center [184, 44] width 26 height 10
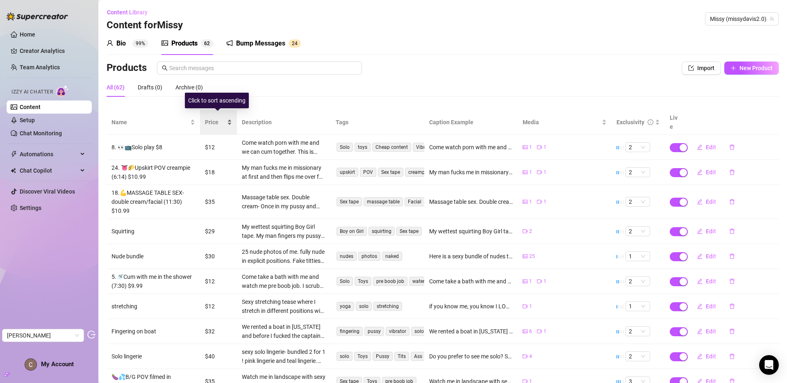
click at [212, 118] on span "Price" at bounding box center [215, 122] width 20 height 9
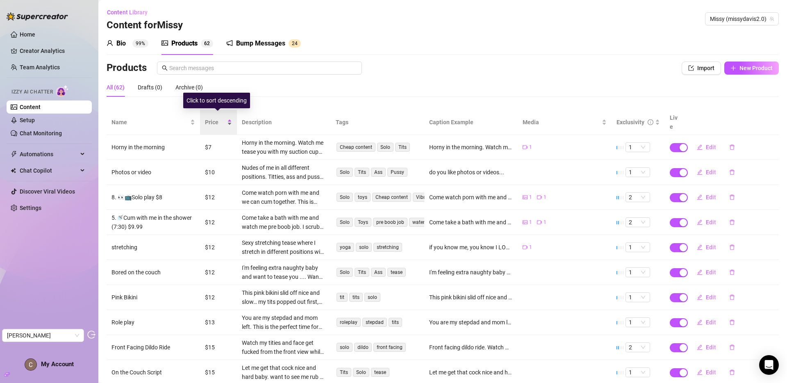
click at [212, 118] on span "Price" at bounding box center [215, 122] width 20 height 9
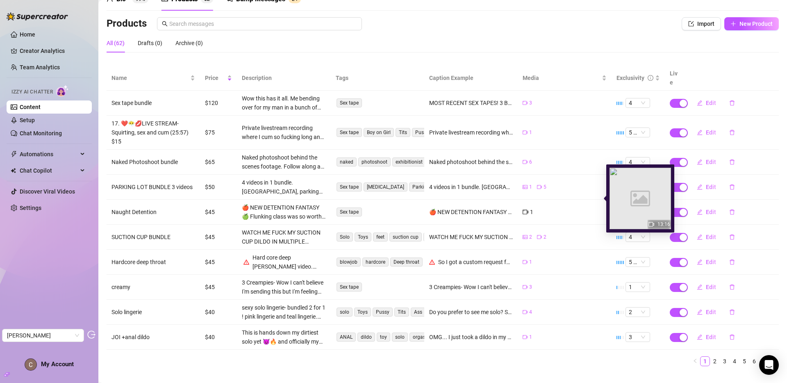
scroll to position [50, 0]
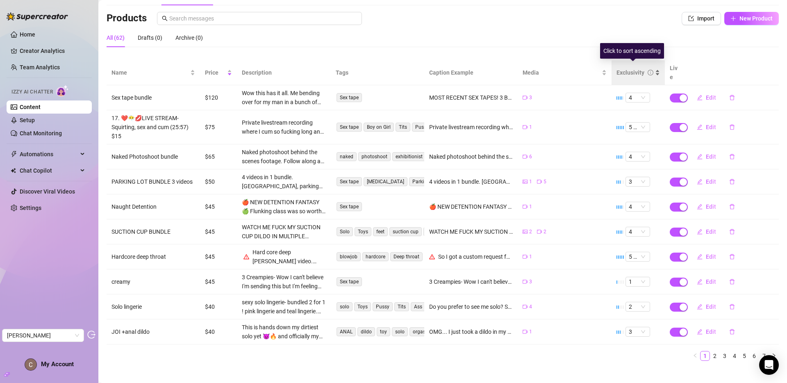
click at [626, 68] on div "Exclusivity" at bounding box center [630, 72] width 28 height 9
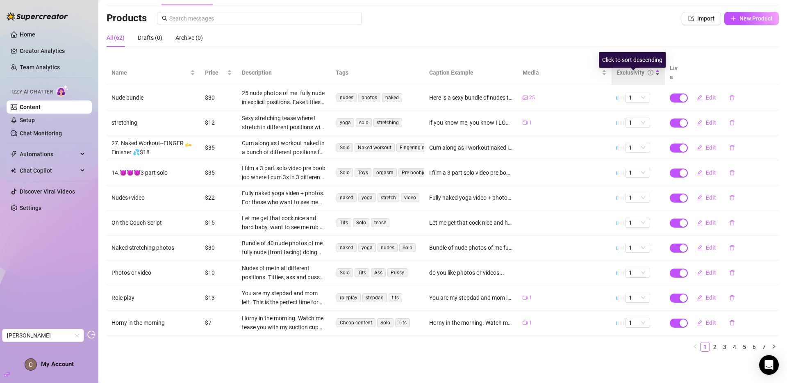
scroll to position [41, 0]
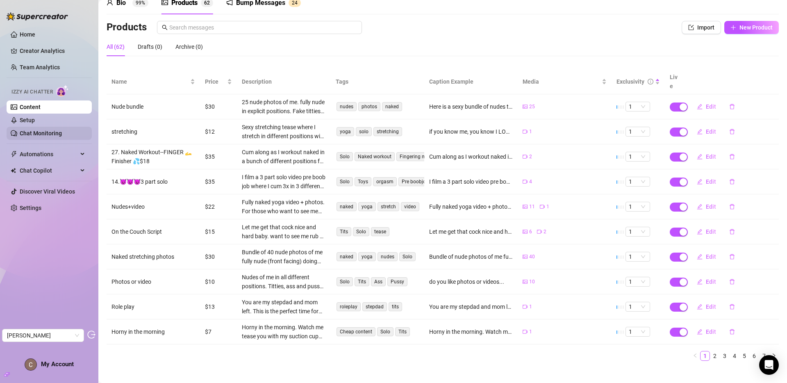
click at [49, 132] on link "Chat Monitoring" at bounding box center [41, 133] width 42 height 7
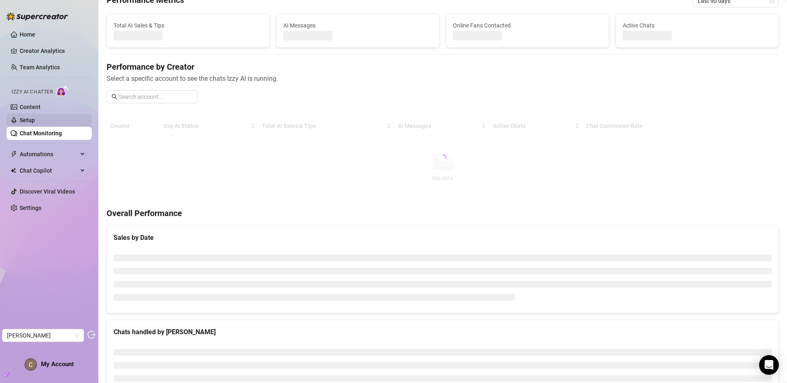
click at [35, 122] on link "Setup" at bounding box center [27, 120] width 15 height 7
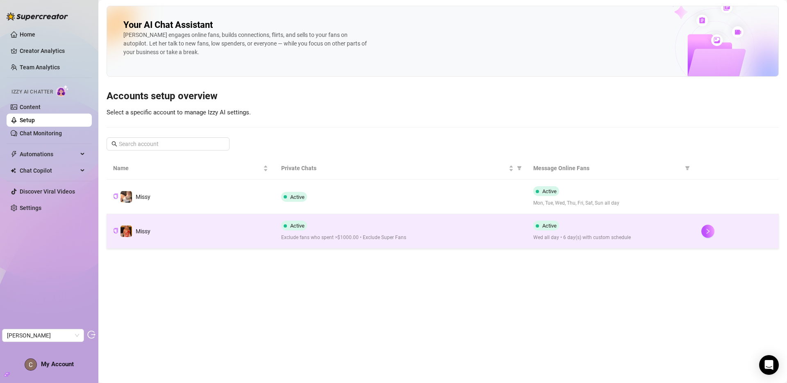
click at [202, 230] on td "Missy" at bounding box center [191, 231] width 168 height 34
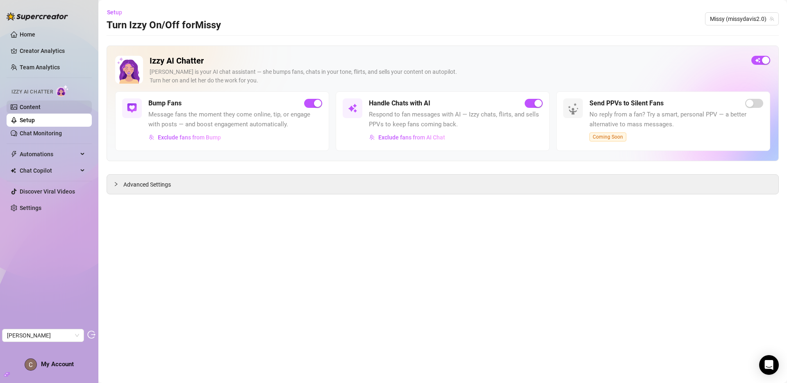
click at [27, 108] on link "Content" at bounding box center [30, 107] width 21 height 7
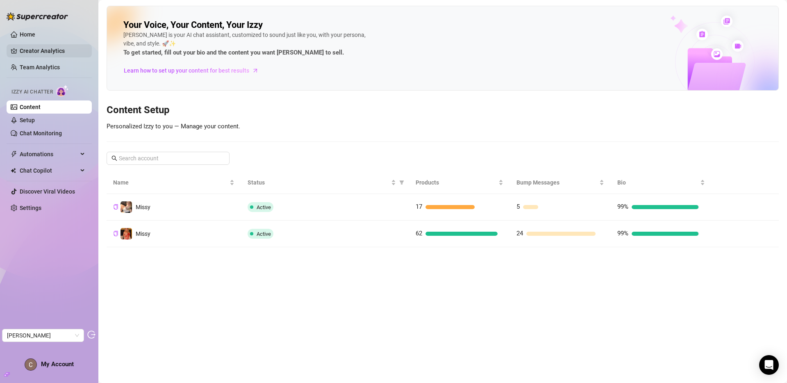
click at [51, 50] on link "Creator Analytics" at bounding box center [53, 50] width 66 height 13
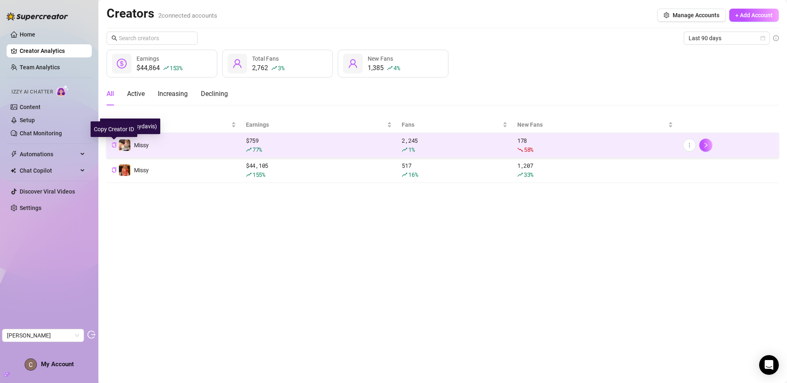
click at [116, 145] on icon "copy" at bounding box center [113, 144] width 5 height 5
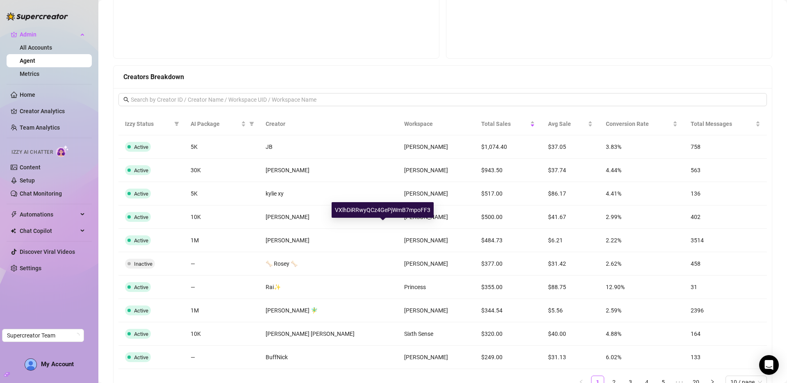
scroll to position [515, 0]
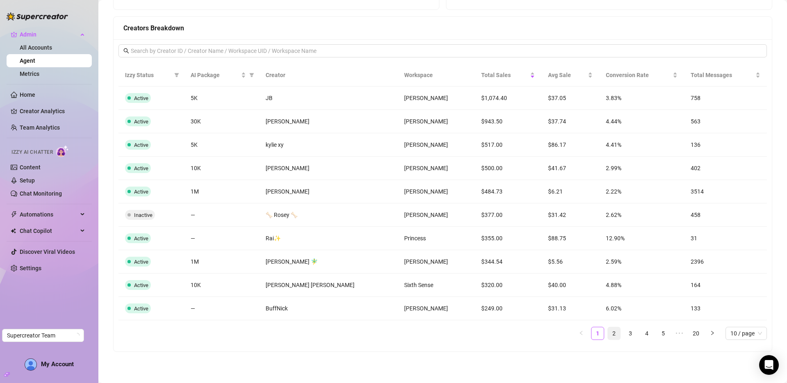
click at [608, 329] on link "2" at bounding box center [614, 333] width 12 height 12
